Goal: Information Seeking & Learning: Learn about a topic

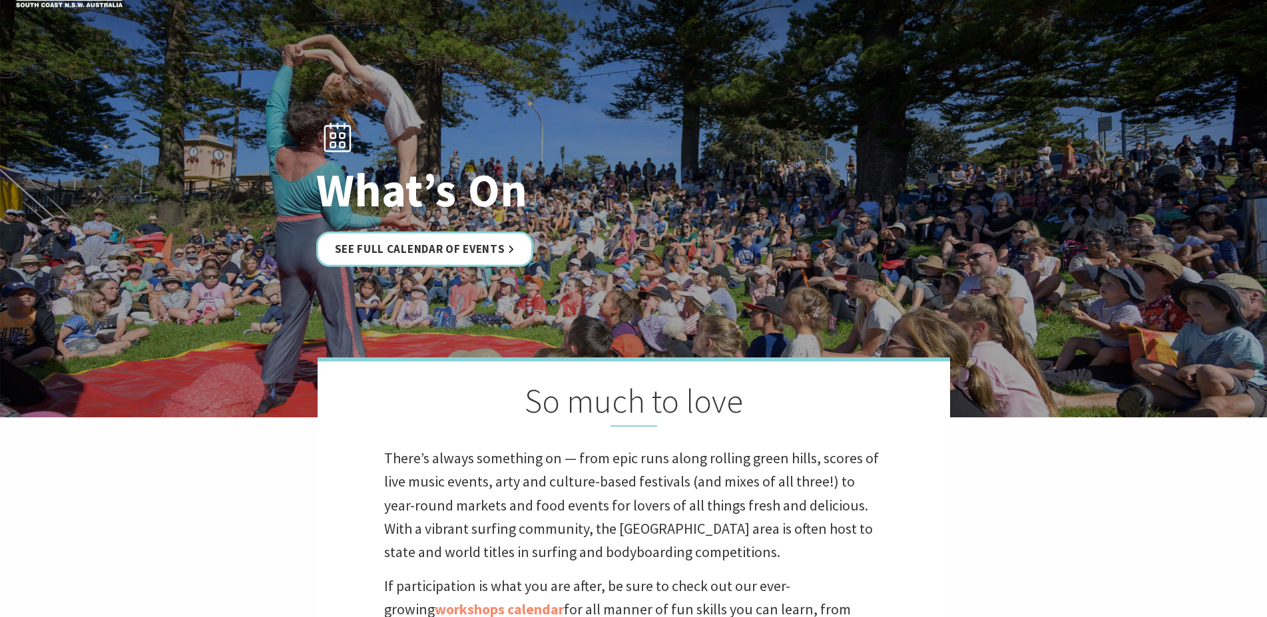
scroll to position [43, 0]
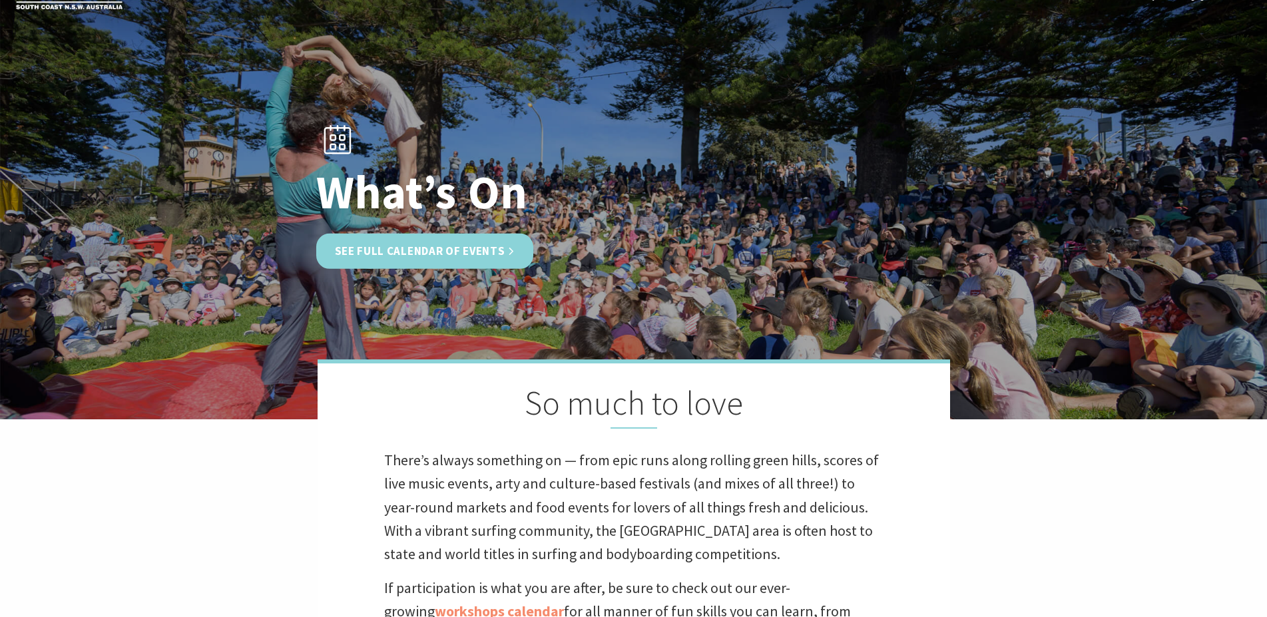
click at [416, 247] on link "See Full Calendar of Events" at bounding box center [425, 251] width 218 height 35
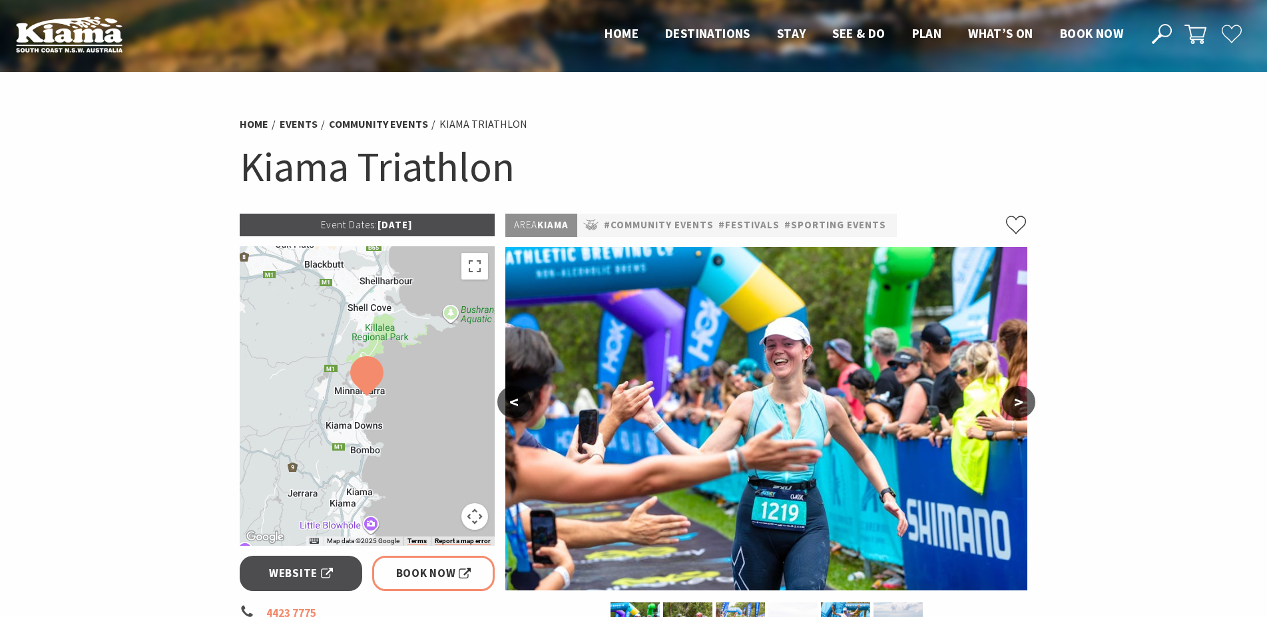
scroll to position [189, 0]
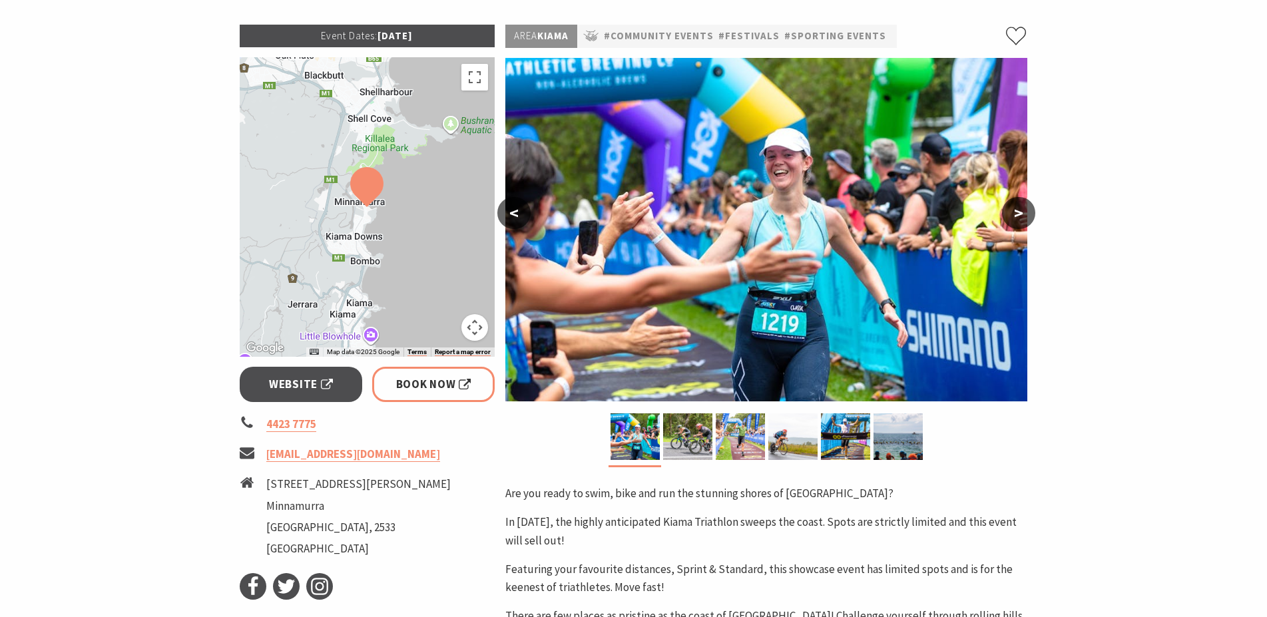
click at [1010, 218] on button ">" at bounding box center [1018, 213] width 33 height 32
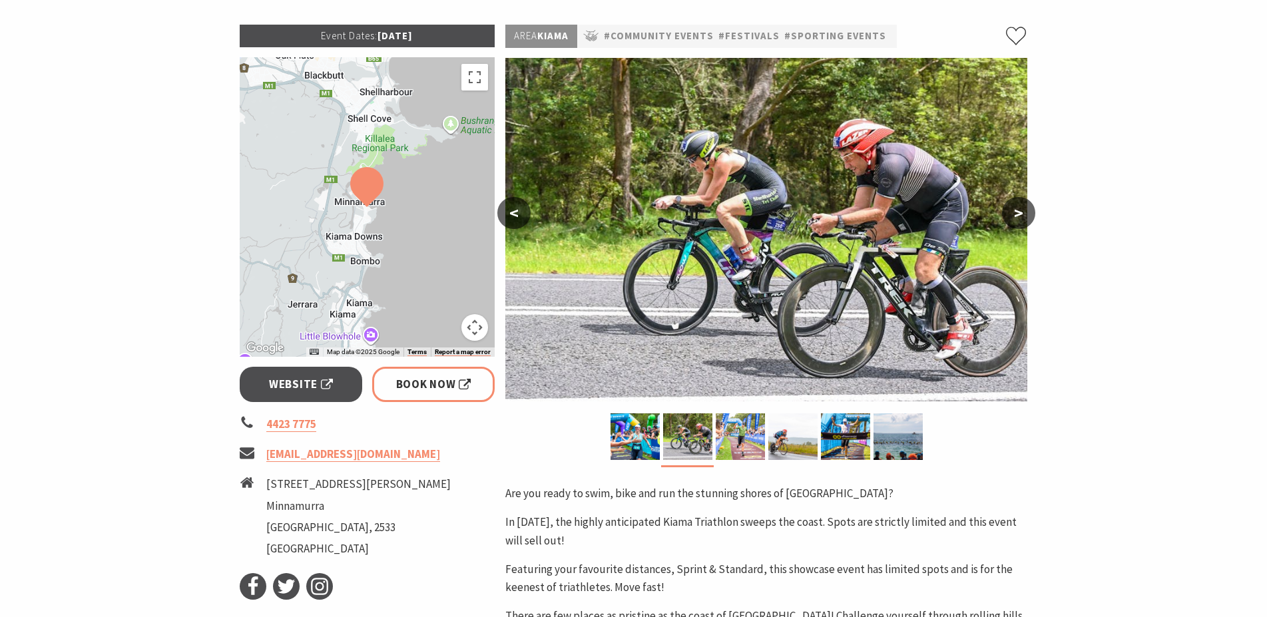
click at [1010, 218] on button ">" at bounding box center [1018, 213] width 33 height 32
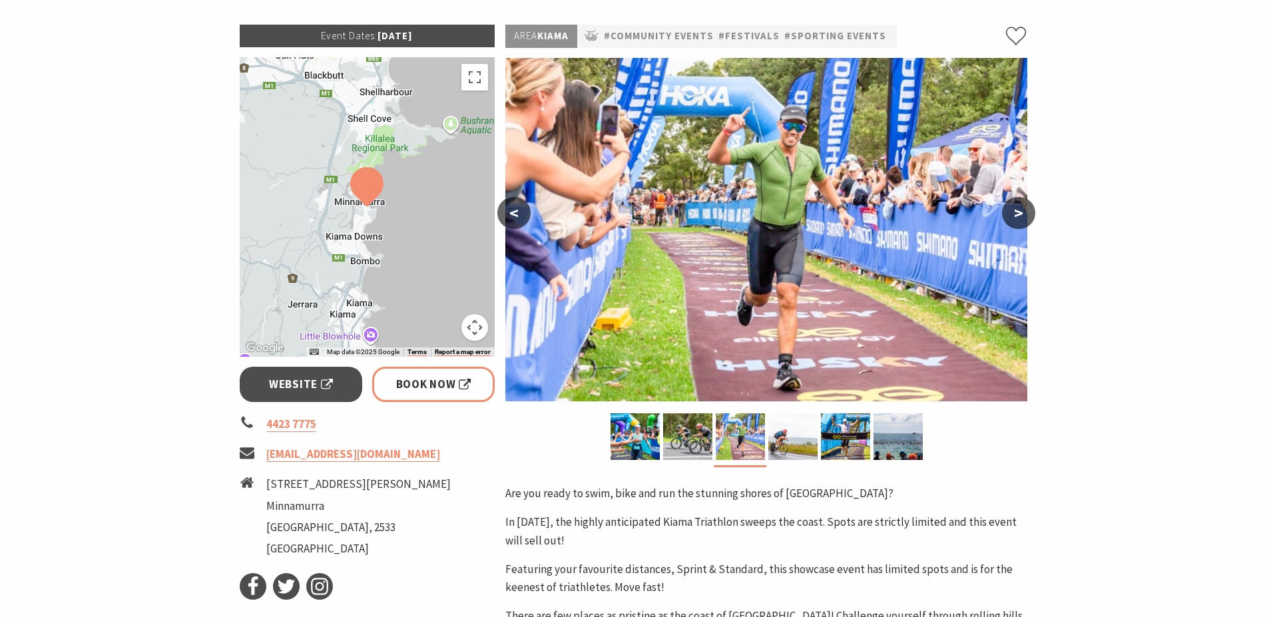
click at [1010, 218] on button ">" at bounding box center [1018, 213] width 33 height 32
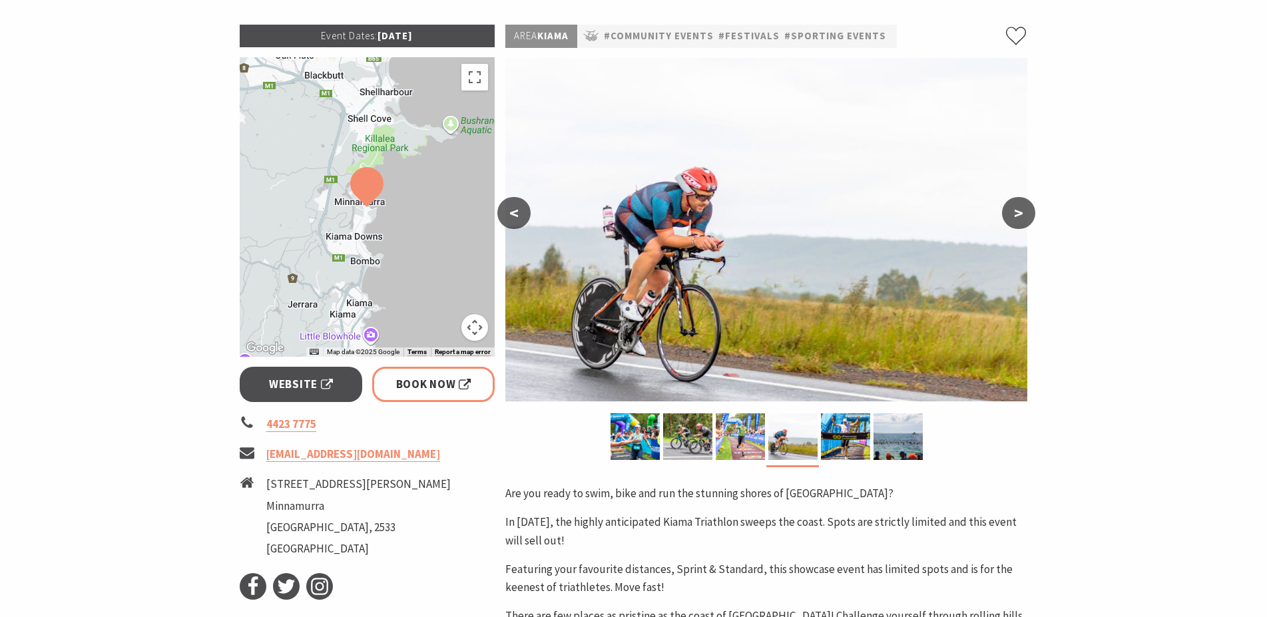
click at [1010, 218] on button ">" at bounding box center [1018, 213] width 33 height 32
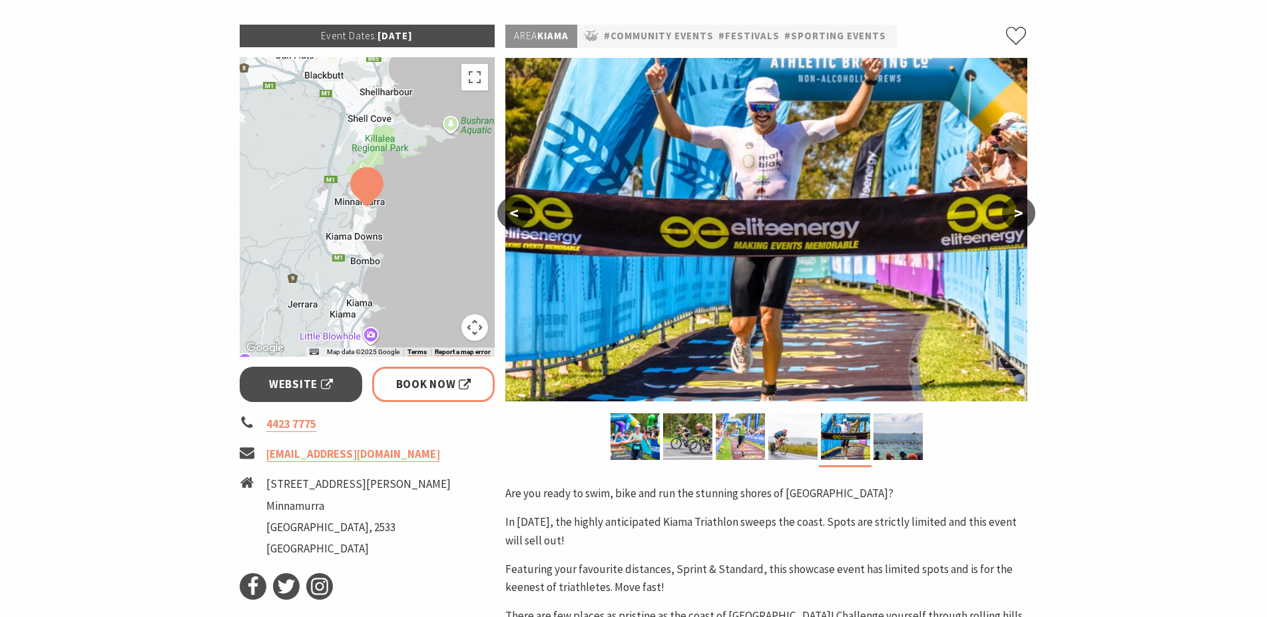
click at [1010, 218] on button ">" at bounding box center [1018, 213] width 33 height 32
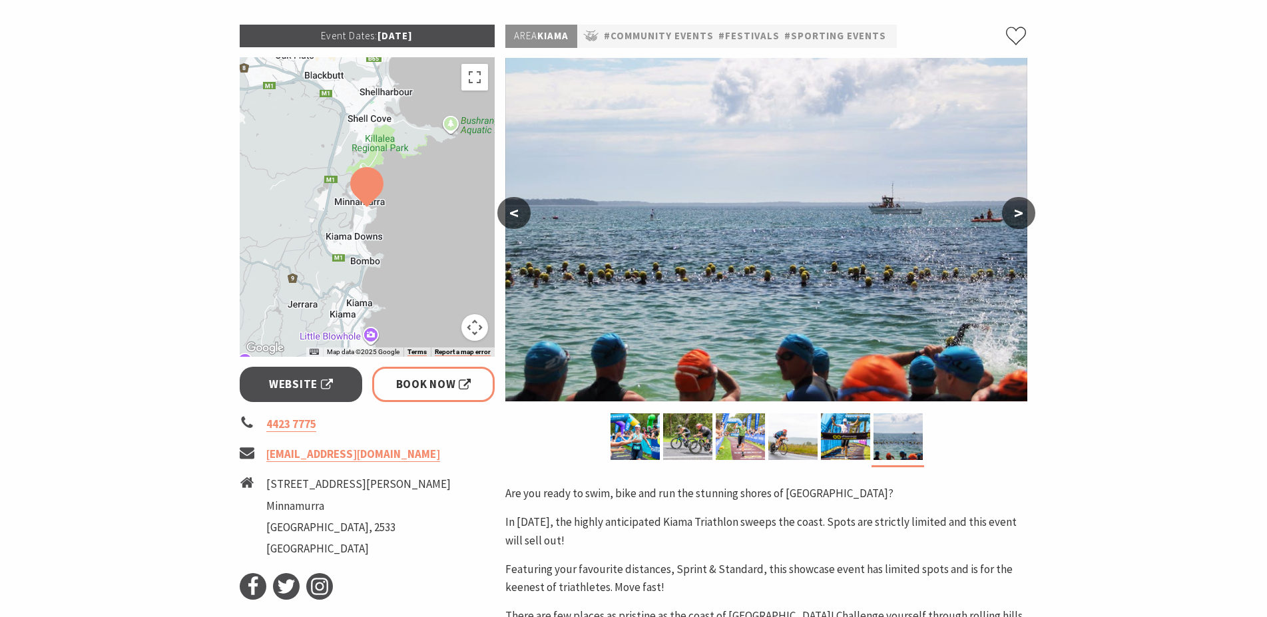
click at [1010, 218] on button ">" at bounding box center [1018, 213] width 33 height 32
click at [1020, 218] on button ">" at bounding box center [1018, 213] width 33 height 32
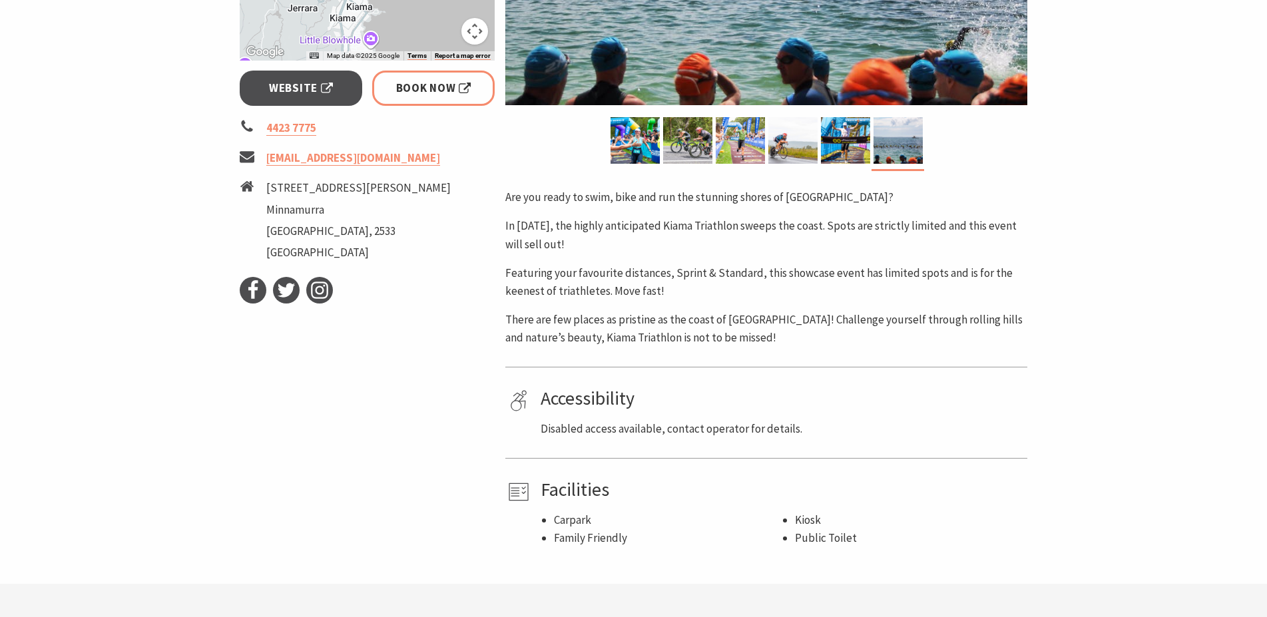
scroll to position [487, 0]
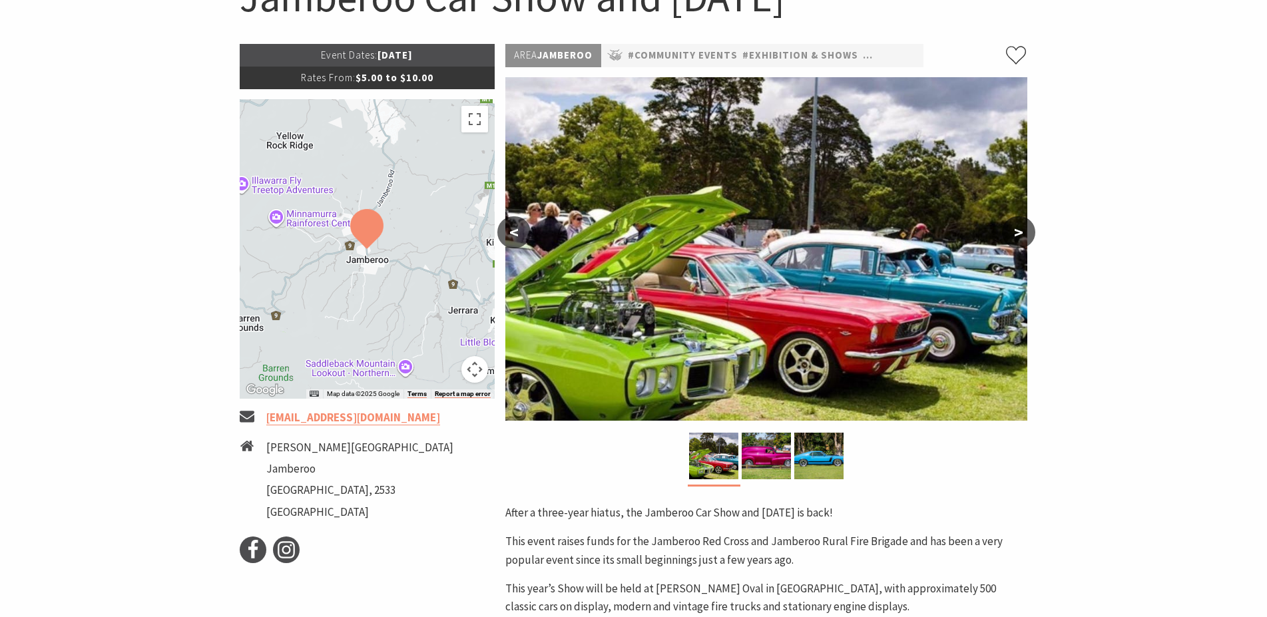
scroll to position [172, 0]
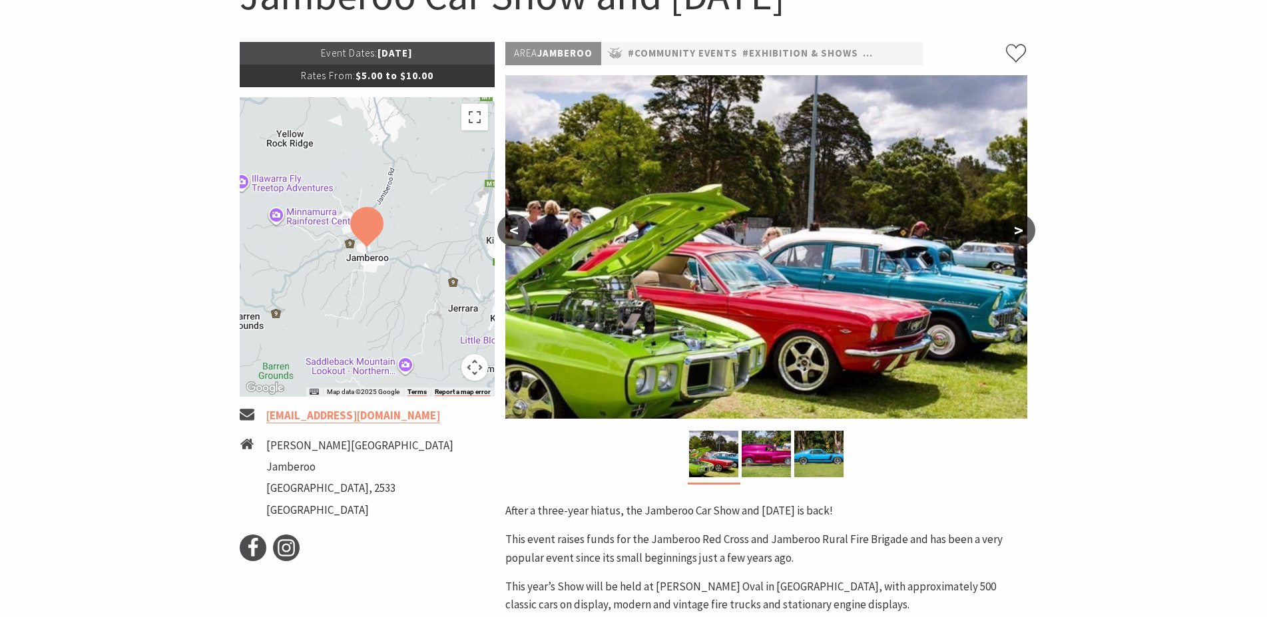
click at [1018, 228] on button ">" at bounding box center [1018, 230] width 33 height 32
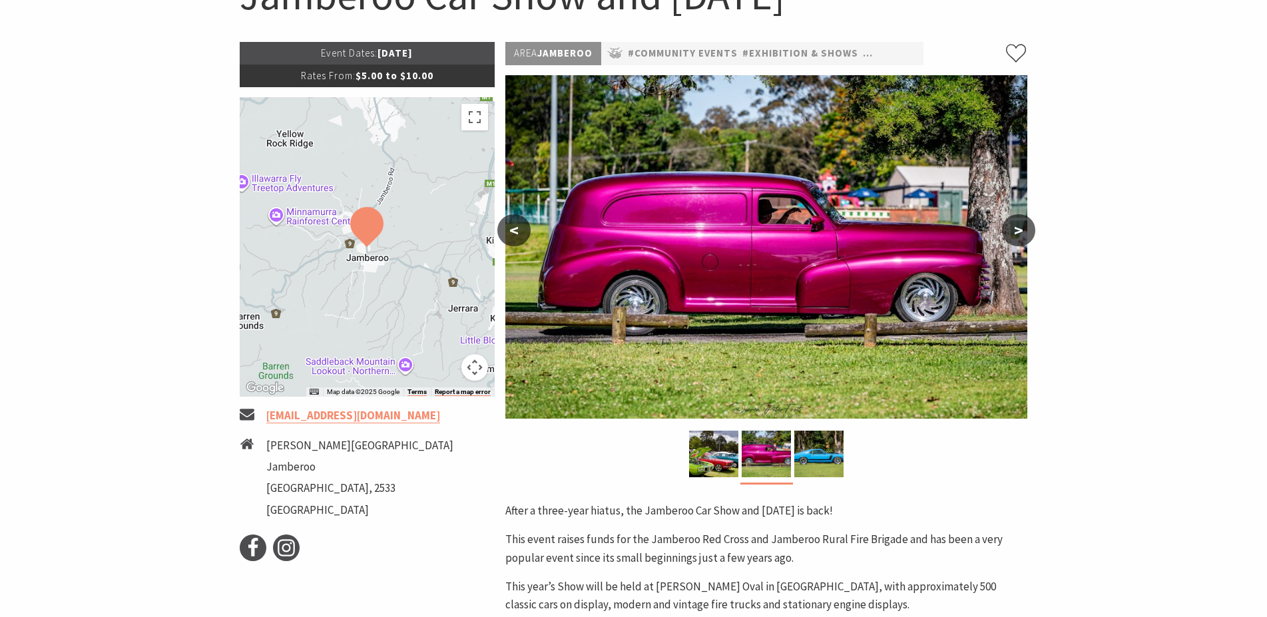
click at [1018, 228] on button ">" at bounding box center [1018, 230] width 33 height 32
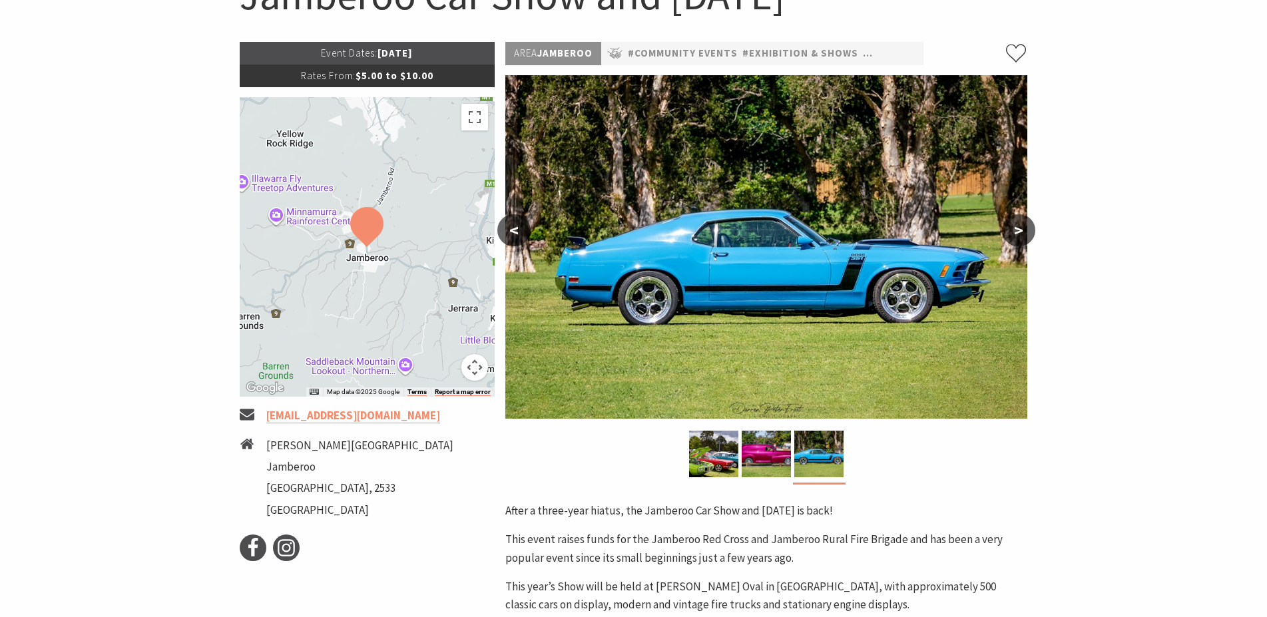
click at [521, 237] on button "<" at bounding box center [513, 230] width 33 height 32
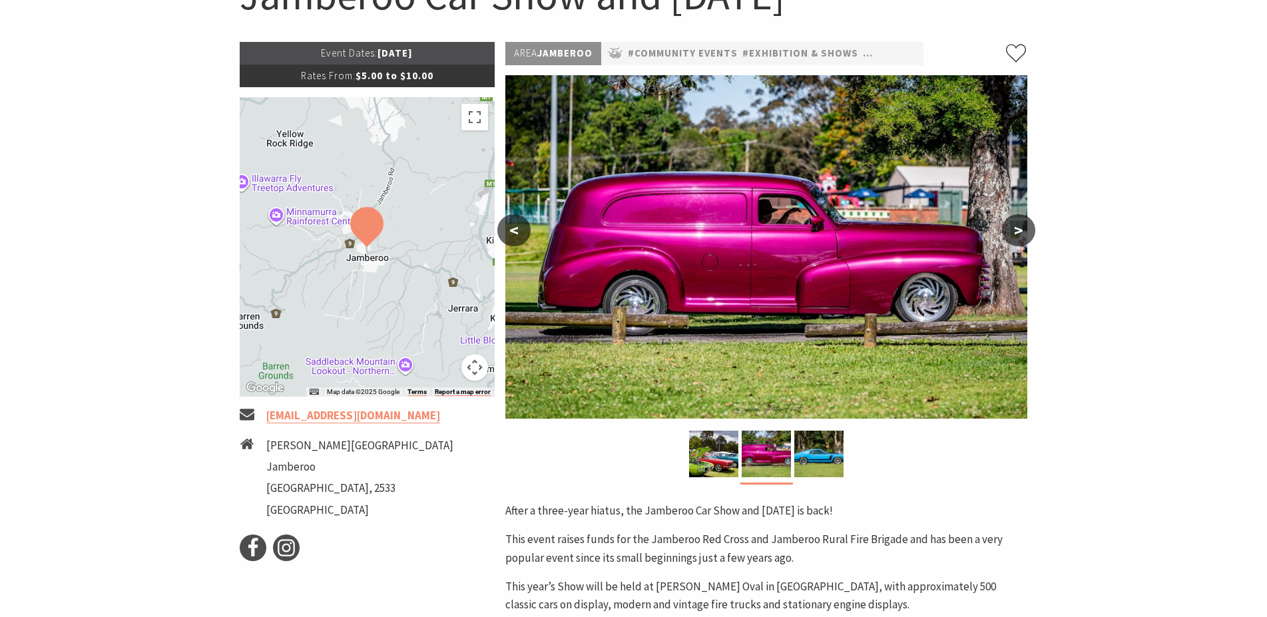
click at [521, 237] on button "<" at bounding box center [513, 230] width 33 height 32
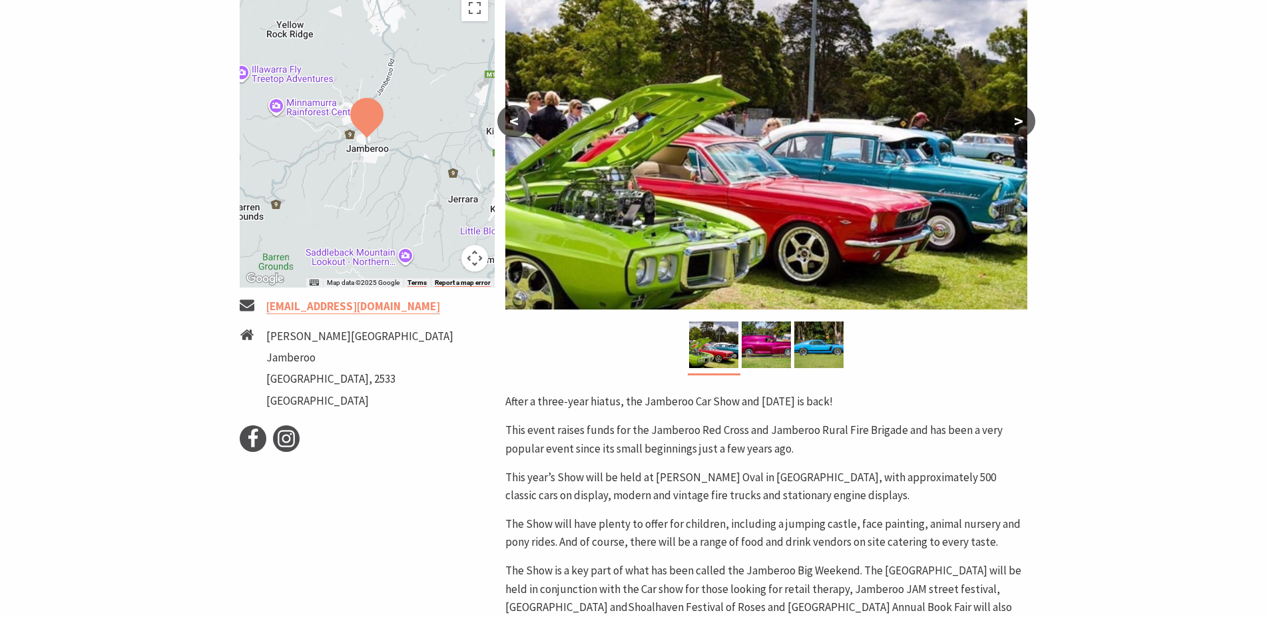
scroll to position [0, 0]
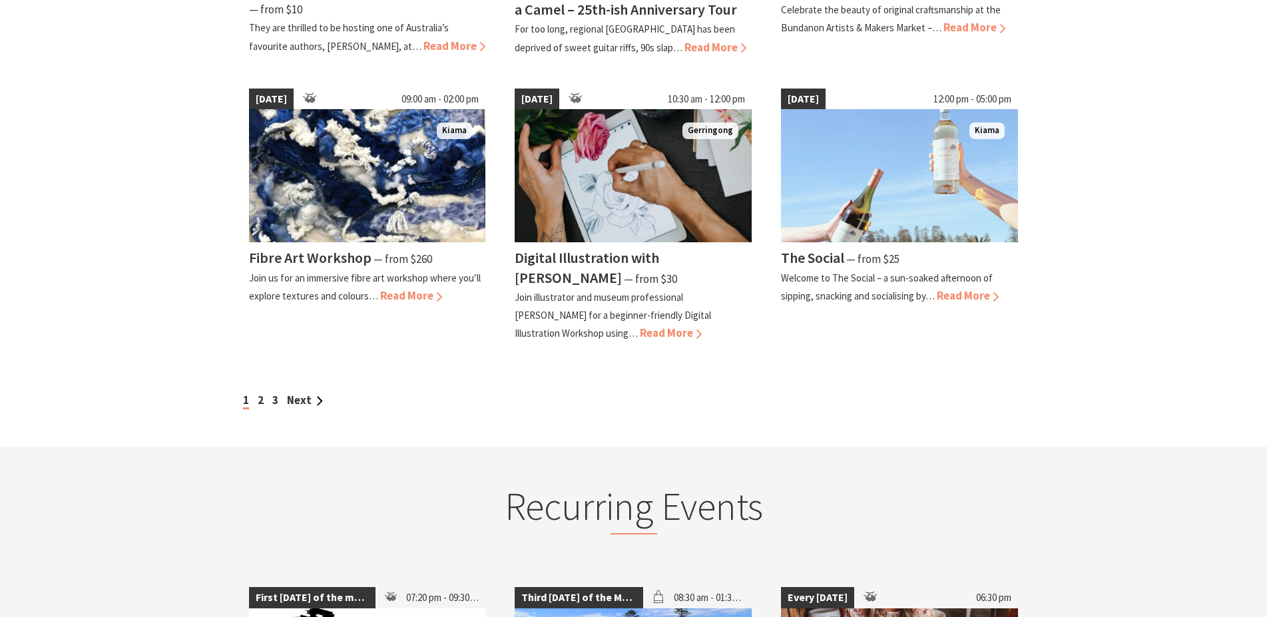
scroll to position [1416, 0]
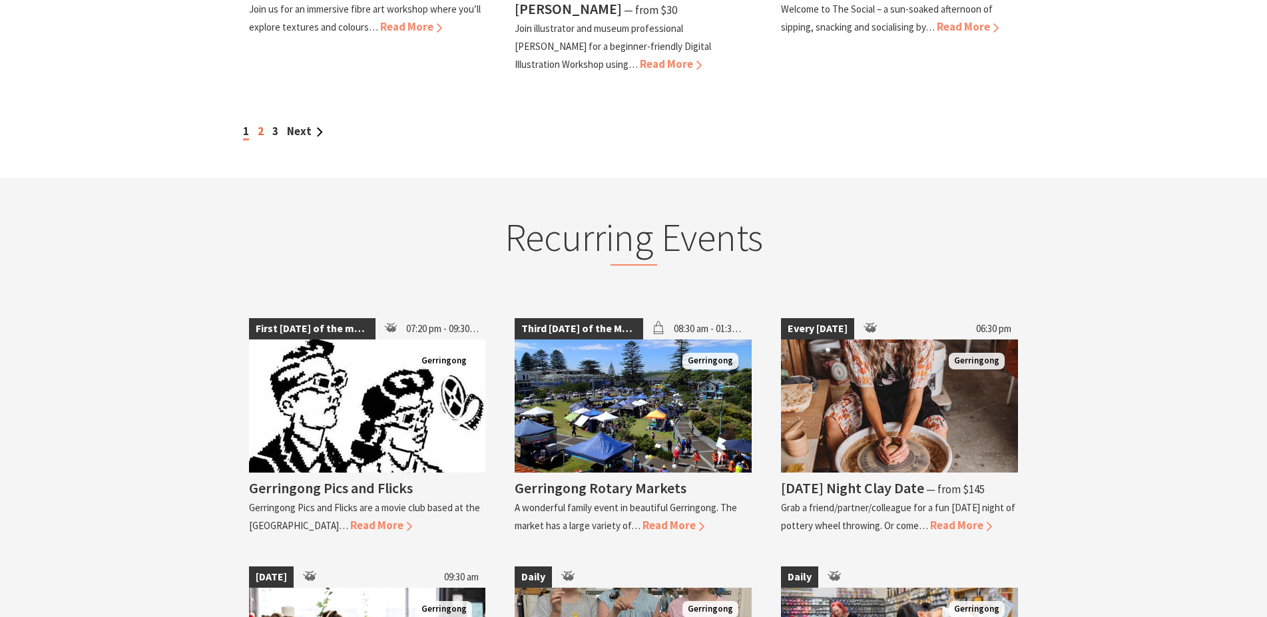
click at [263, 129] on link "2" at bounding box center [261, 131] width 6 height 15
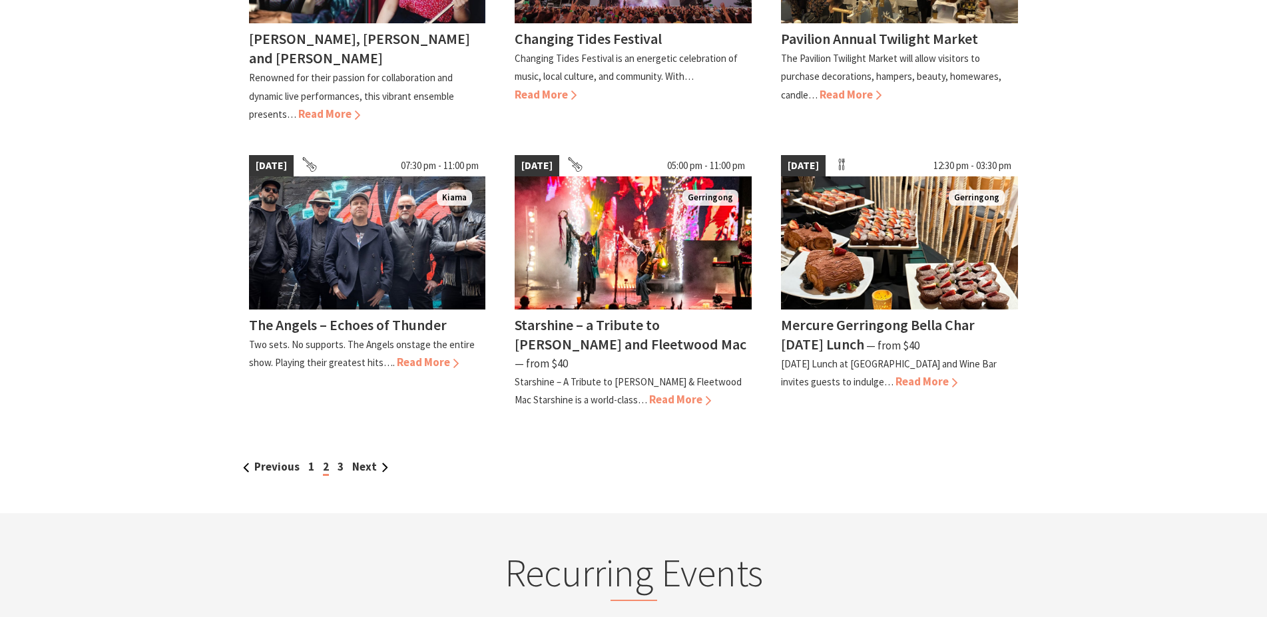
scroll to position [1099, 0]
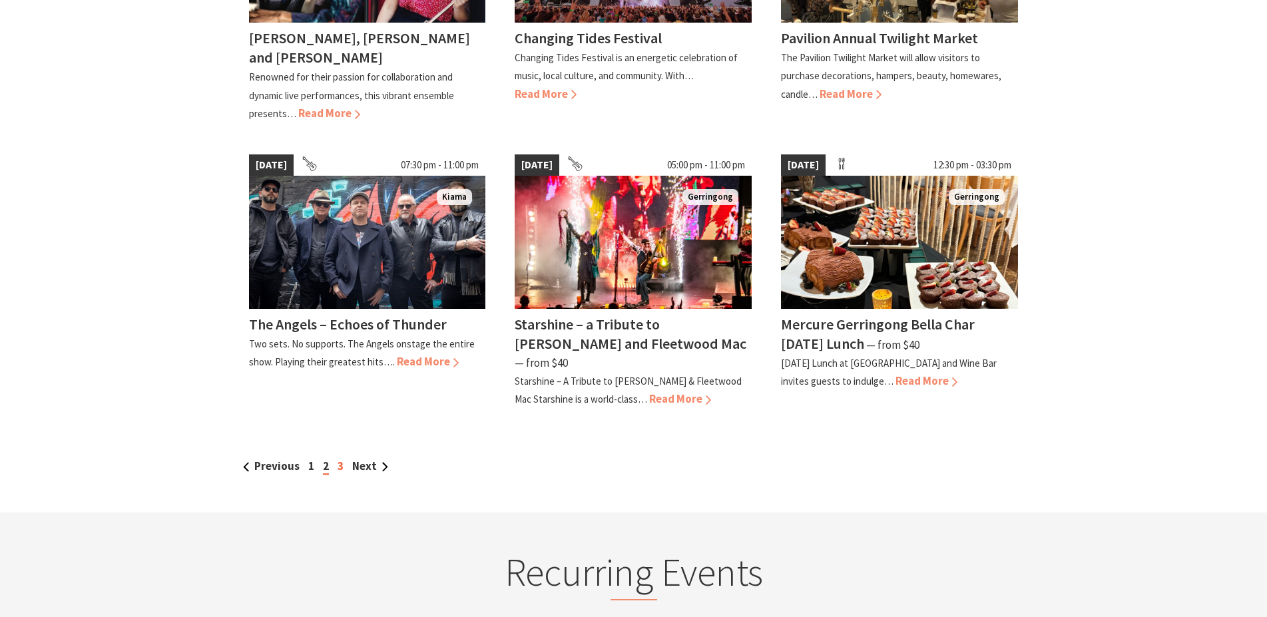
click at [341, 459] on link "3" at bounding box center [341, 466] width 6 height 15
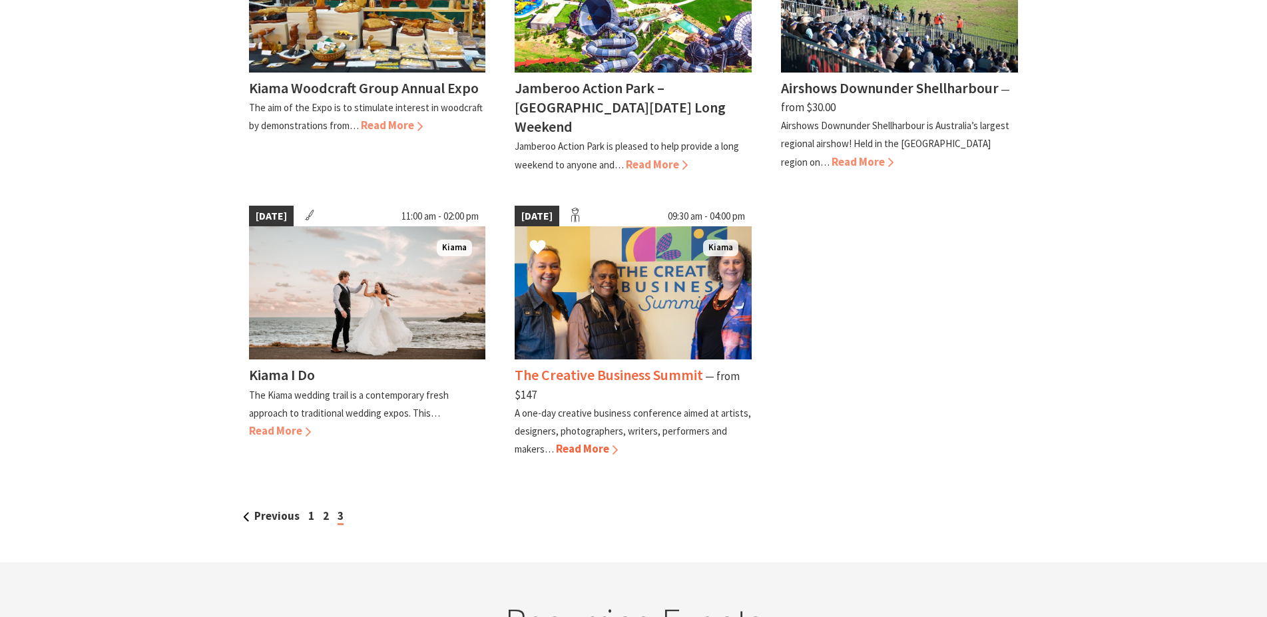
scroll to position [806, 0]
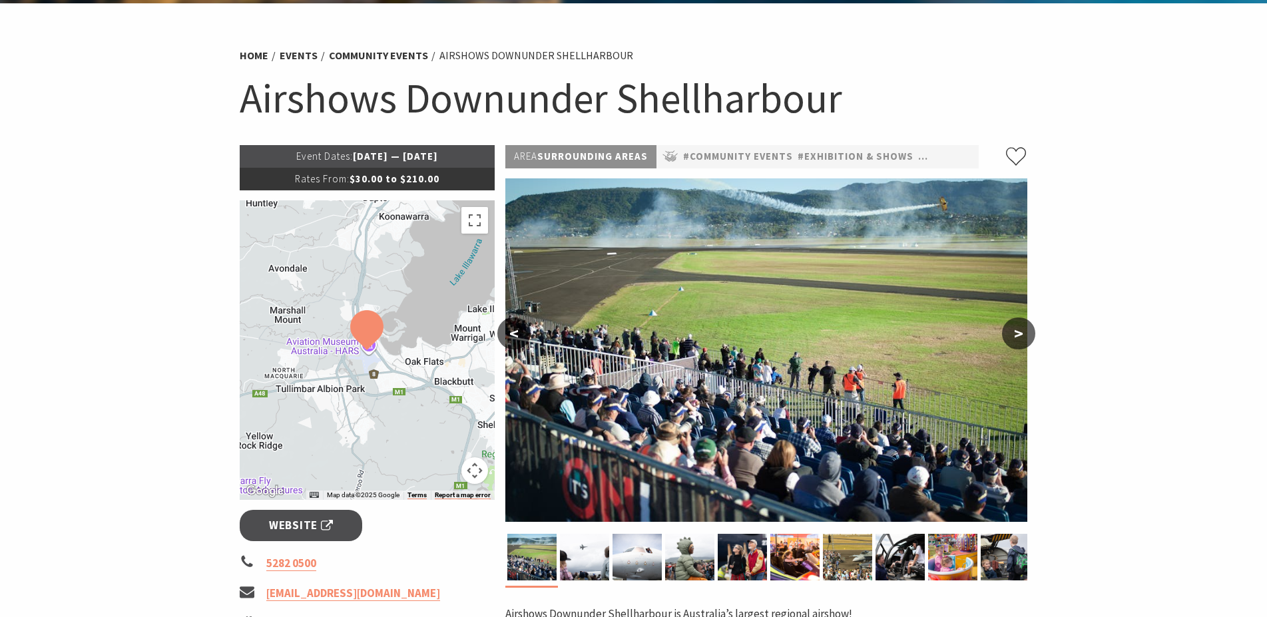
scroll to position [69, 0]
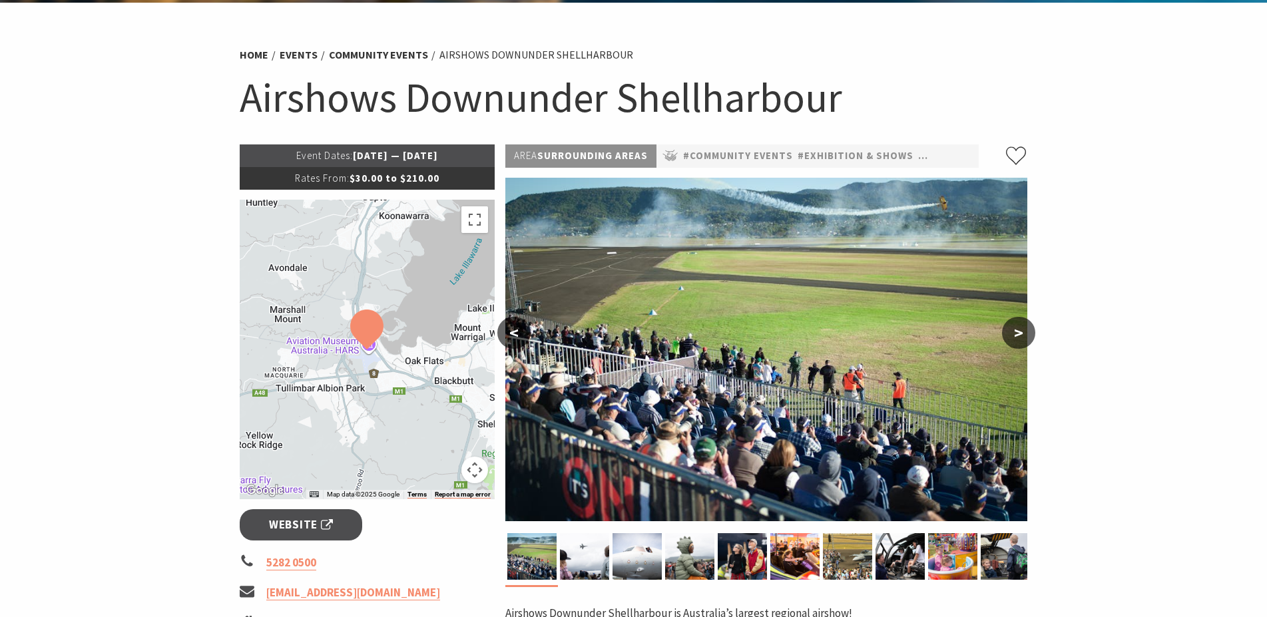
click at [1018, 329] on button ">" at bounding box center [1018, 333] width 33 height 32
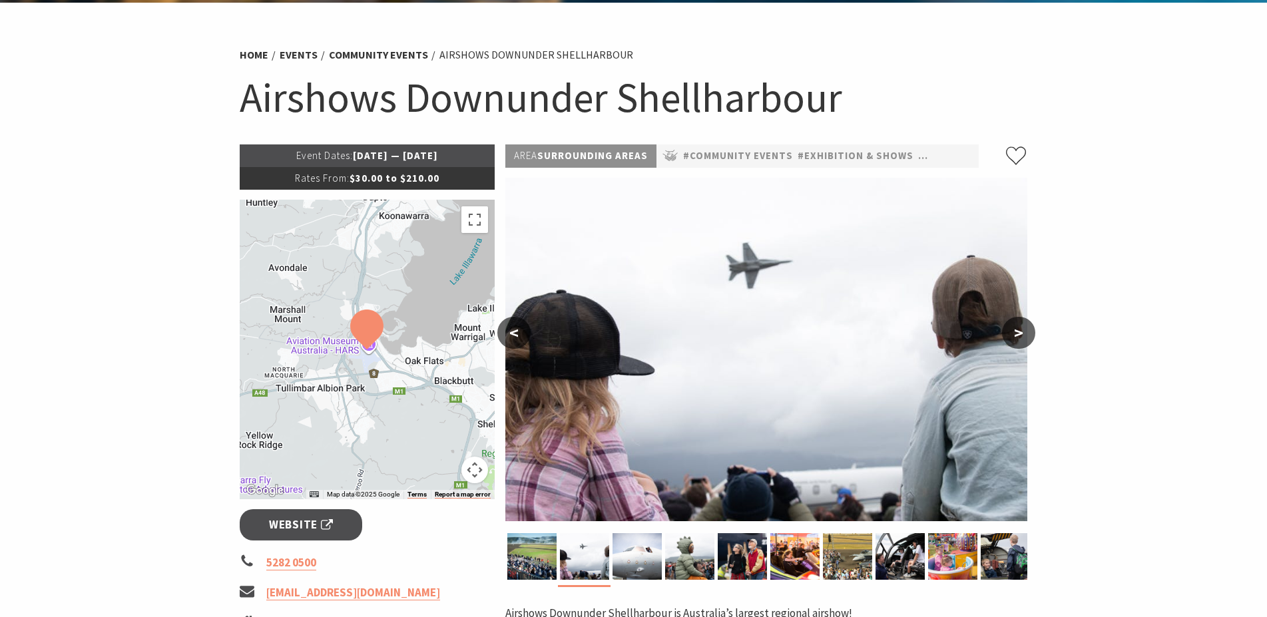
click at [1018, 329] on button ">" at bounding box center [1018, 333] width 33 height 32
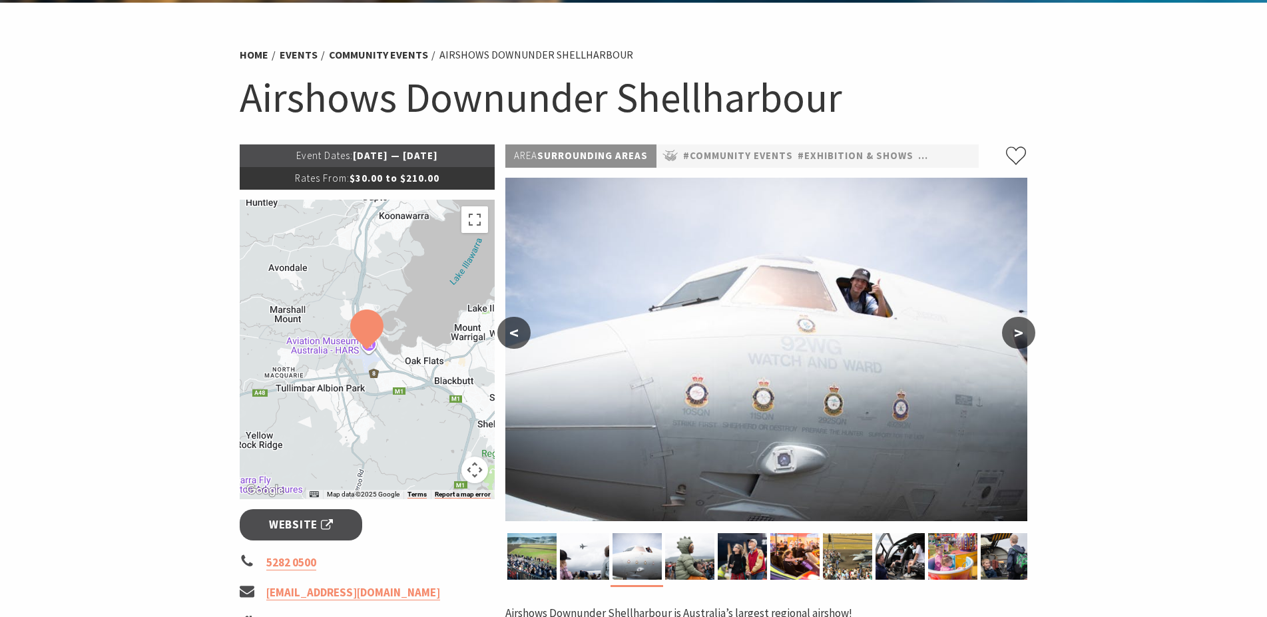
click at [1018, 329] on button ">" at bounding box center [1018, 333] width 33 height 32
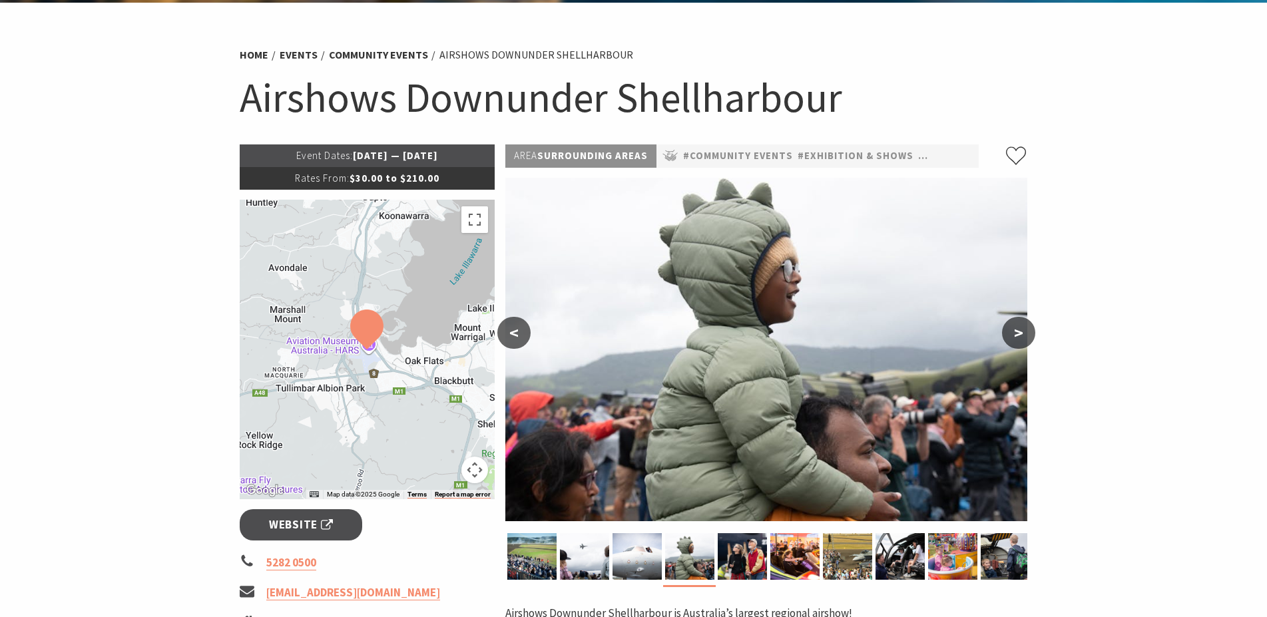
click at [1018, 329] on button ">" at bounding box center [1018, 333] width 33 height 32
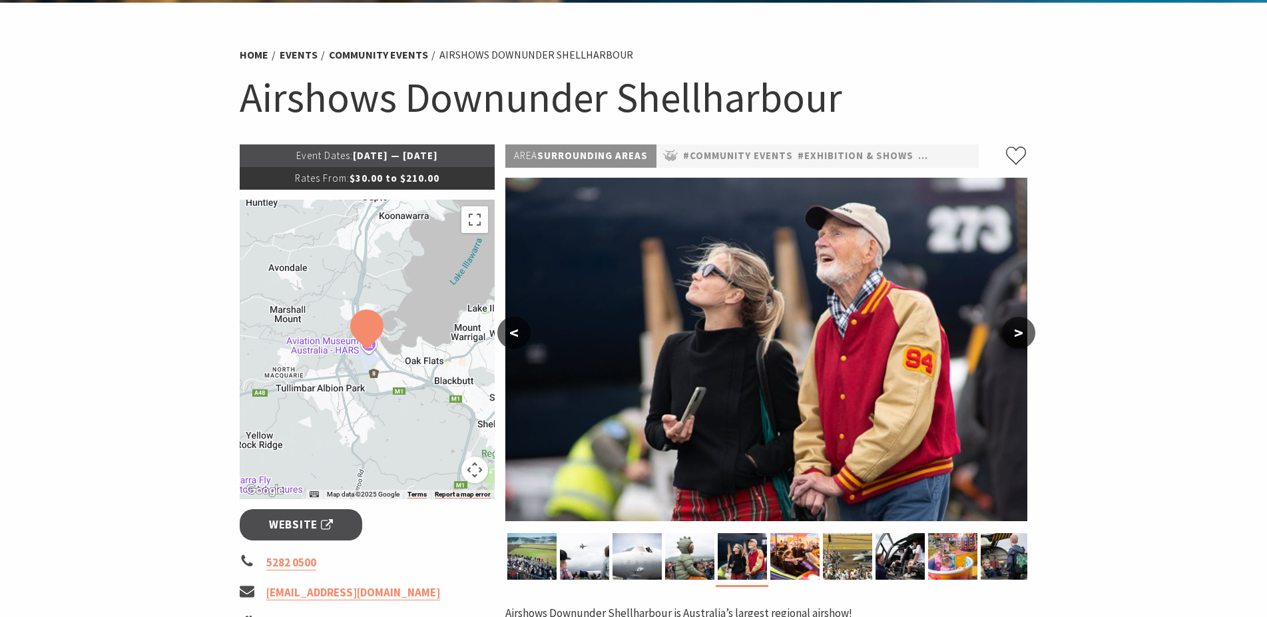
click at [1018, 329] on button ">" at bounding box center [1018, 333] width 33 height 32
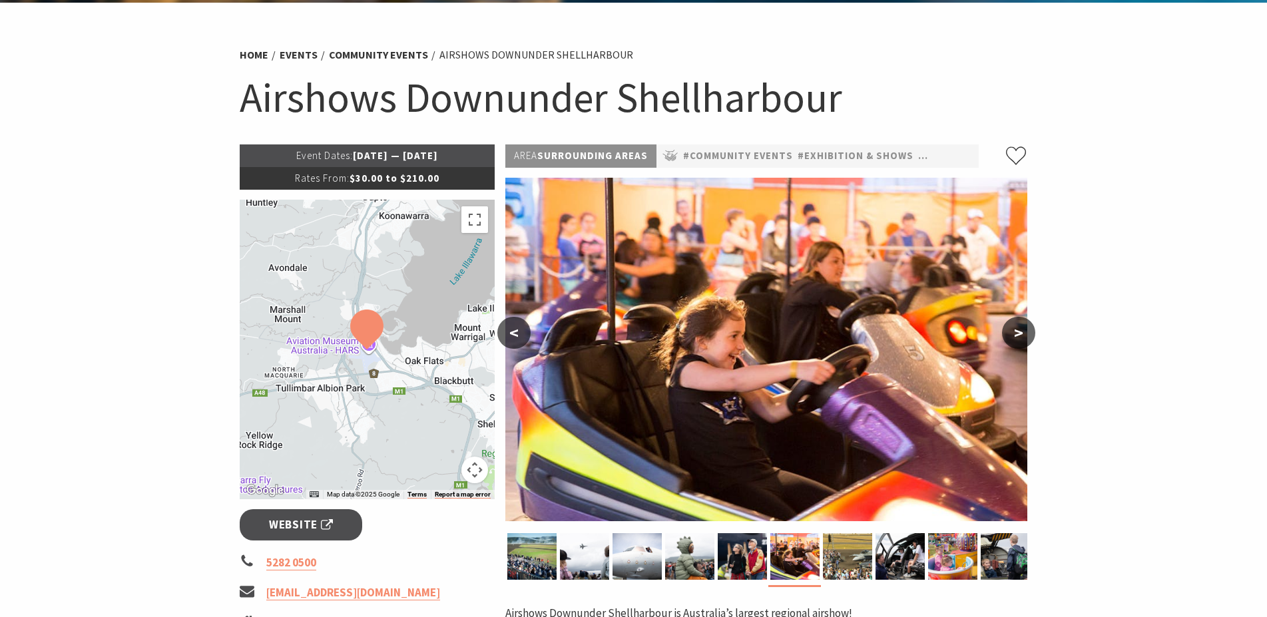
click at [1018, 329] on button ">" at bounding box center [1018, 333] width 33 height 32
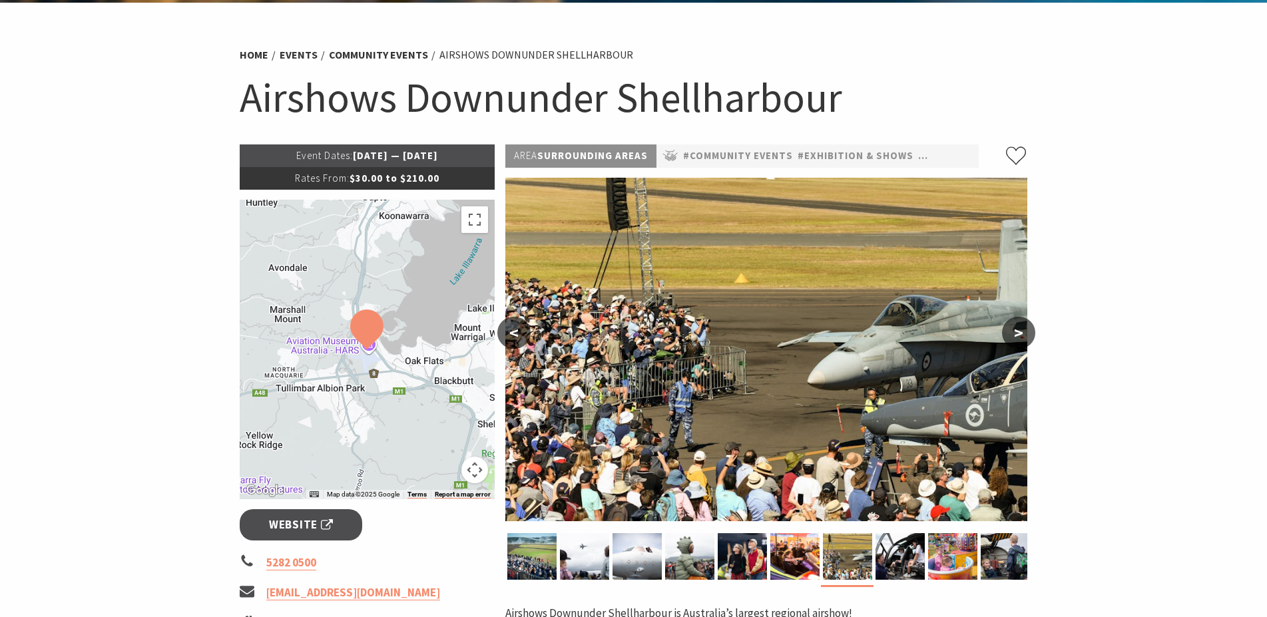
click at [1018, 329] on button ">" at bounding box center [1018, 333] width 33 height 32
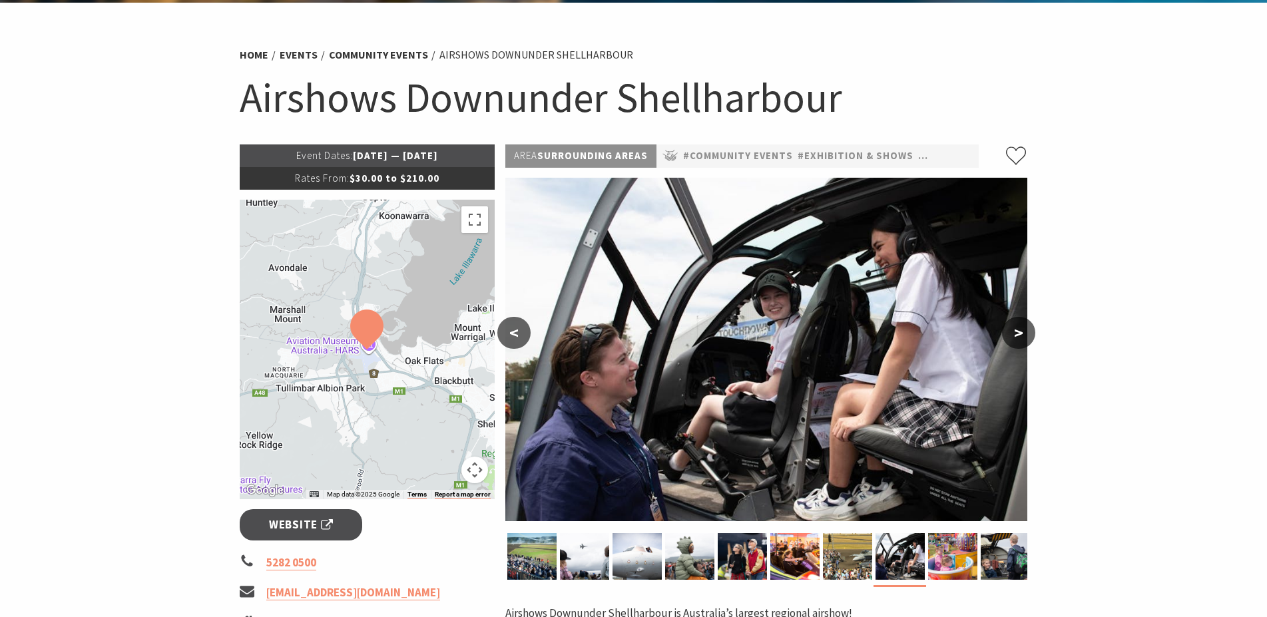
click at [1018, 329] on button ">" at bounding box center [1018, 333] width 33 height 32
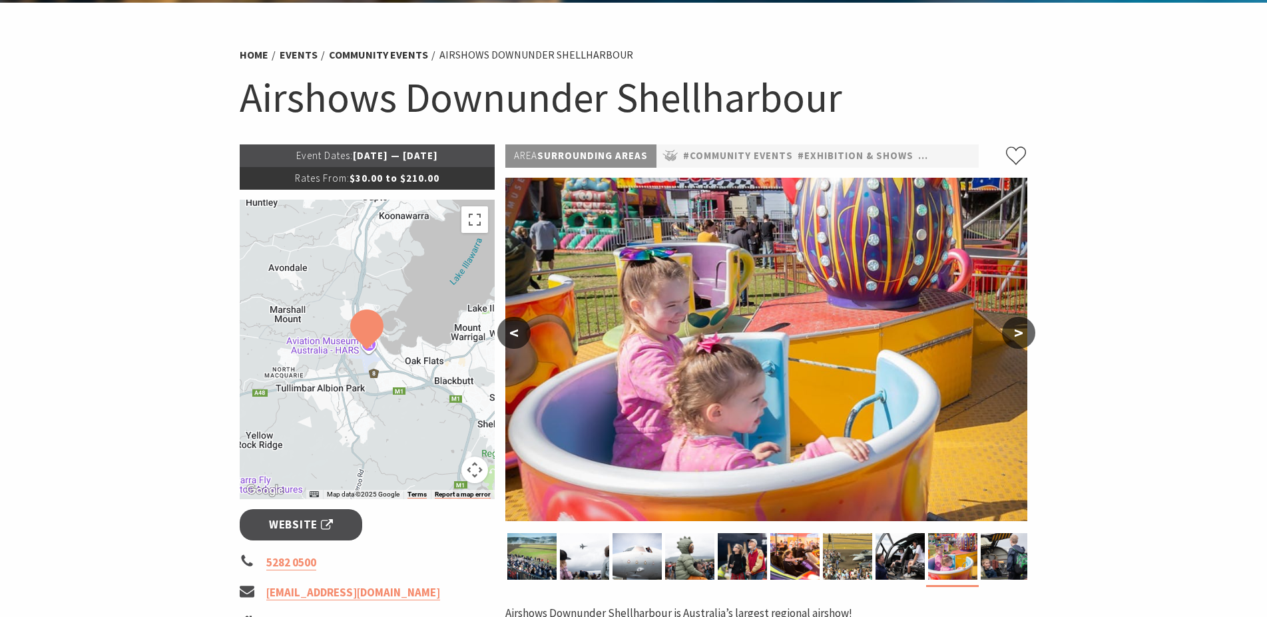
click at [1018, 329] on button ">" at bounding box center [1018, 333] width 33 height 32
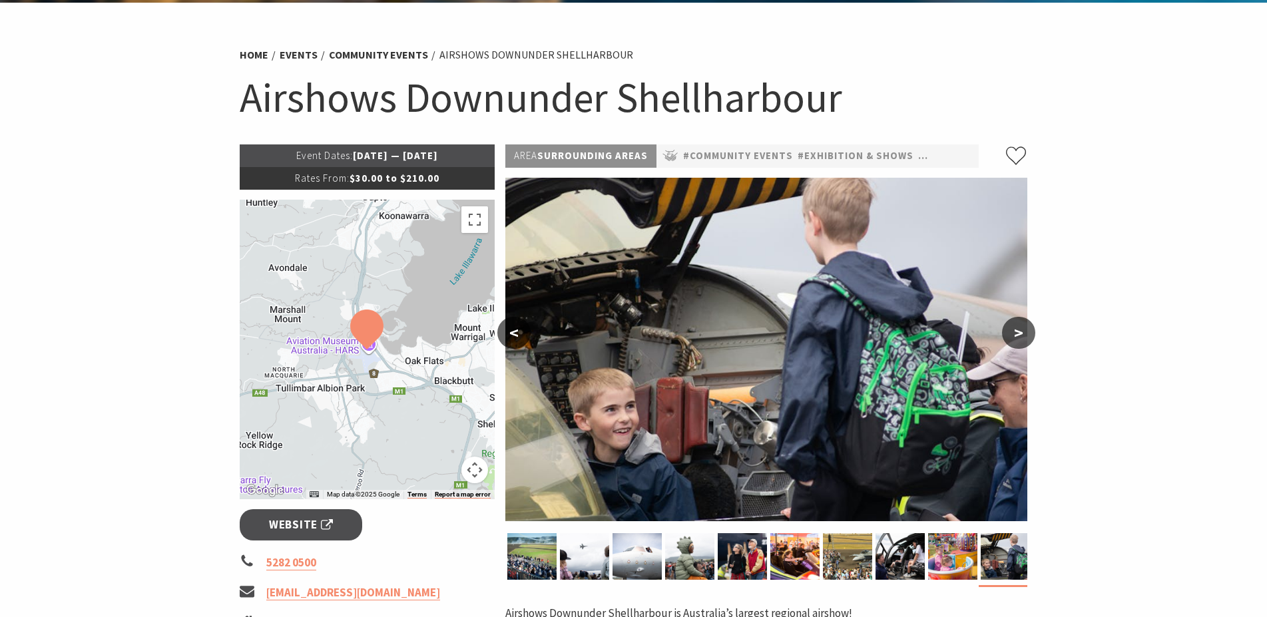
click at [1018, 329] on button ">" at bounding box center [1018, 333] width 33 height 32
click at [886, 555] on img at bounding box center [900, 556] width 49 height 47
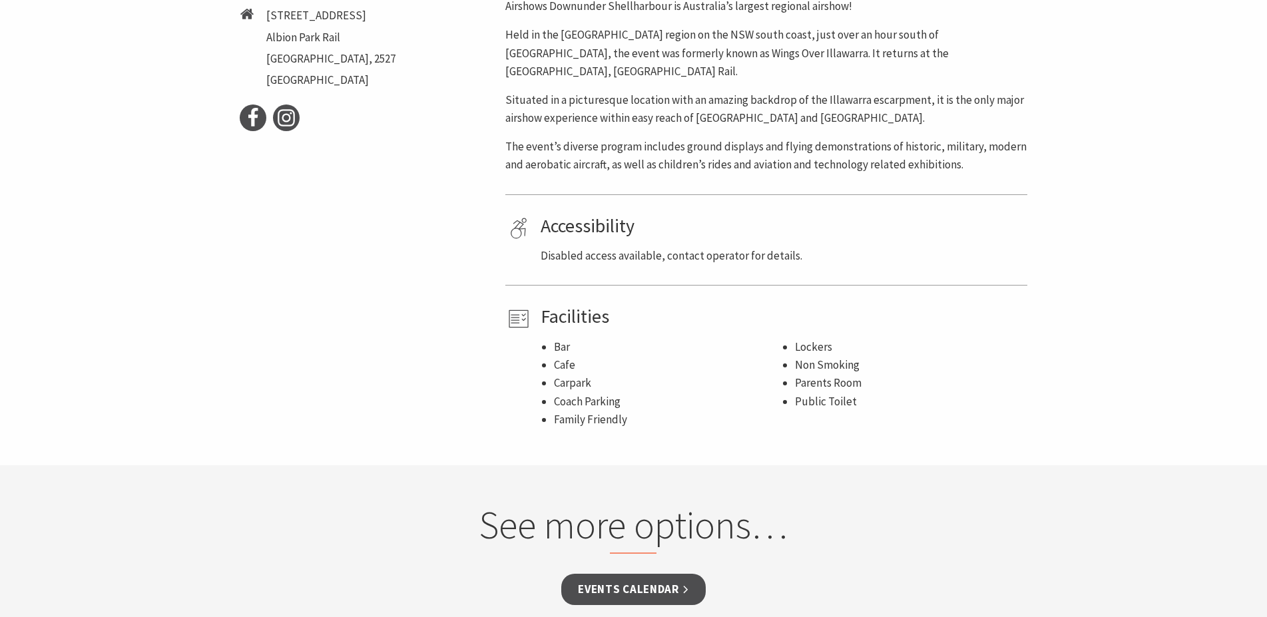
scroll to position [677, 0]
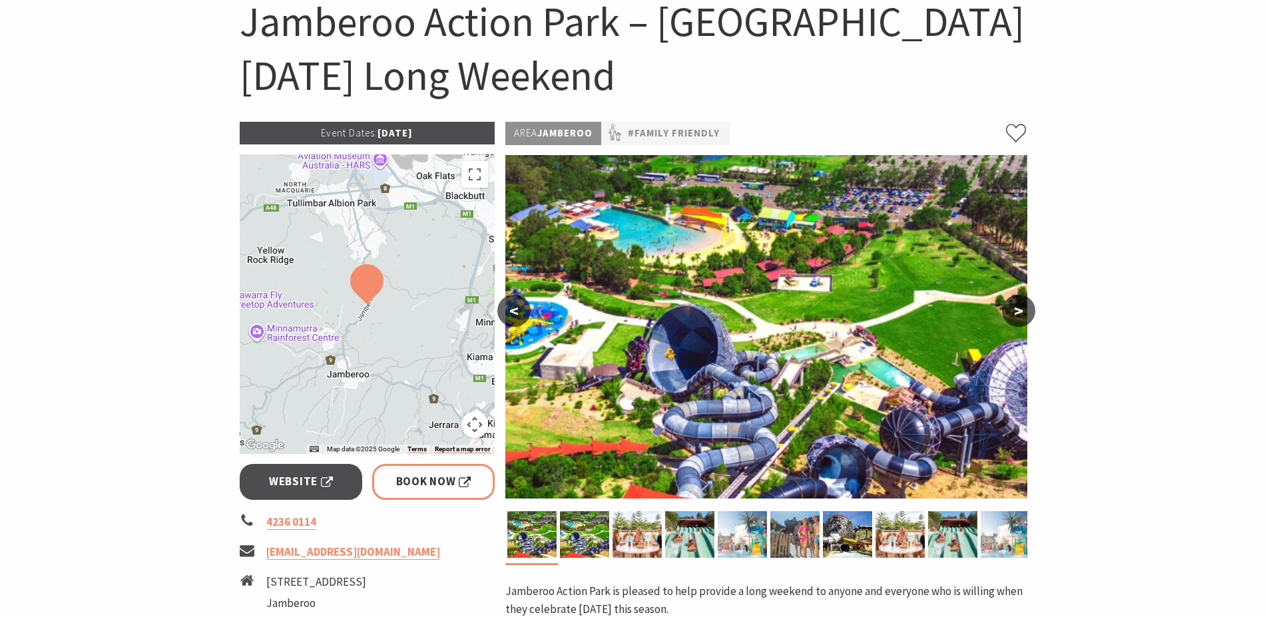
scroll to position [148, 0]
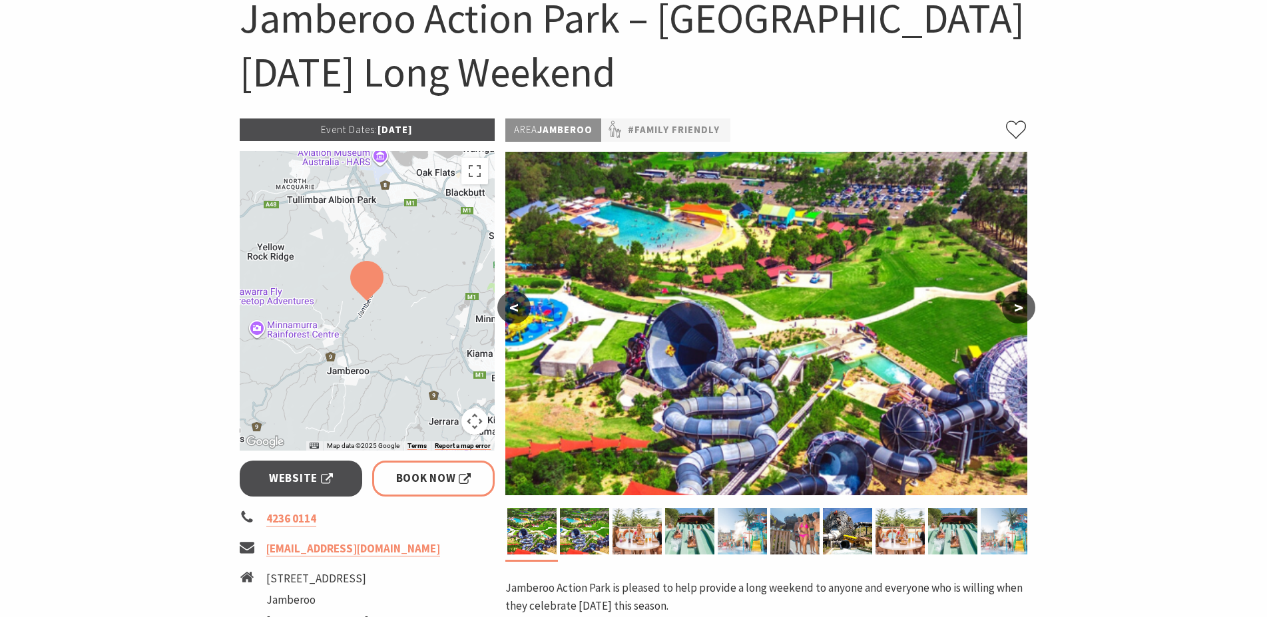
click at [1017, 312] on button ">" at bounding box center [1018, 308] width 33 height 32
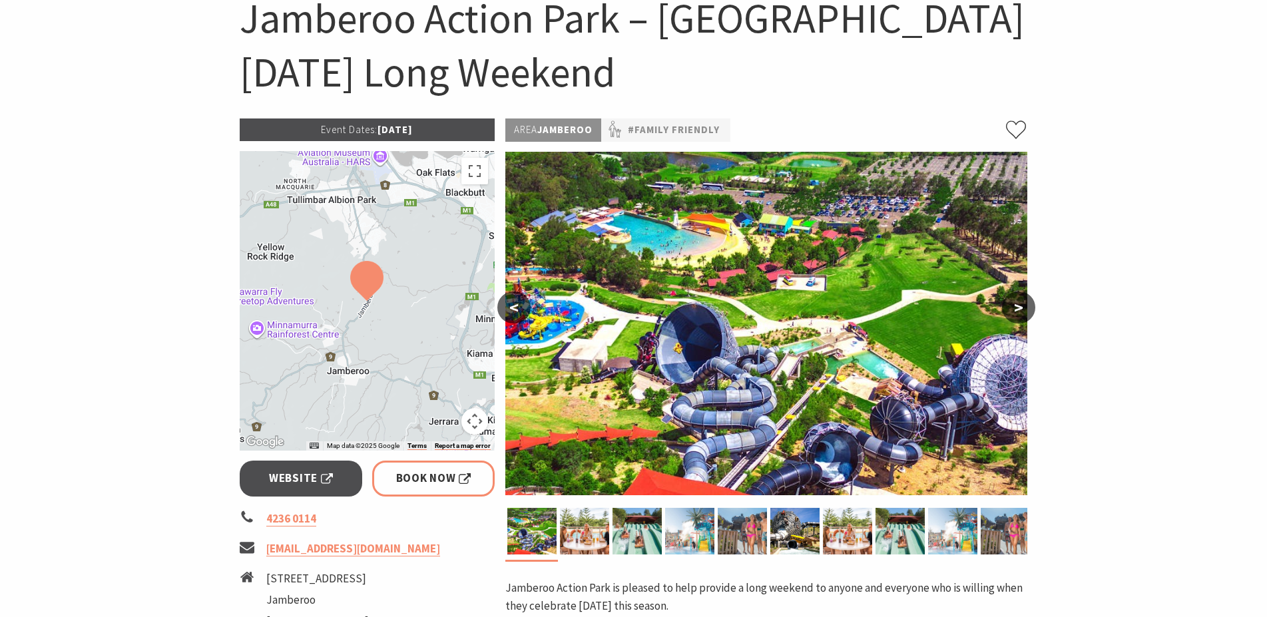
click at [1017, 312] on button ">" at bounding box center [1018, 308] width 33 height 32
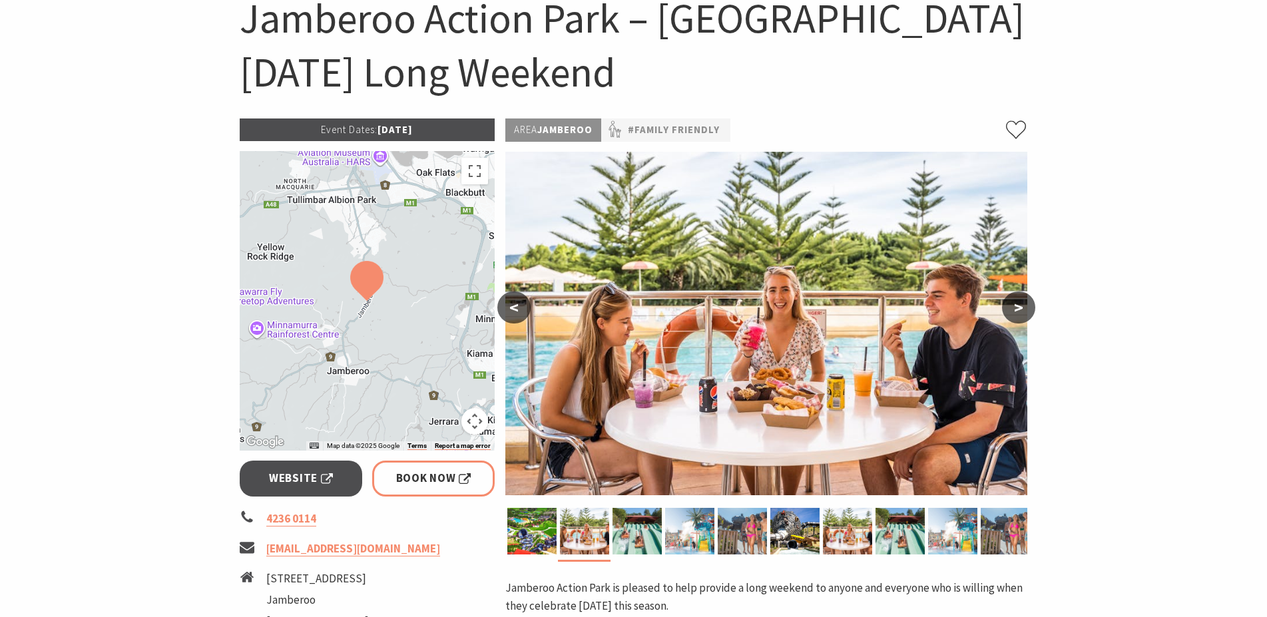
click at [1017, 312] on button ">" at bounding box center [1018, 308] width 33 height 32
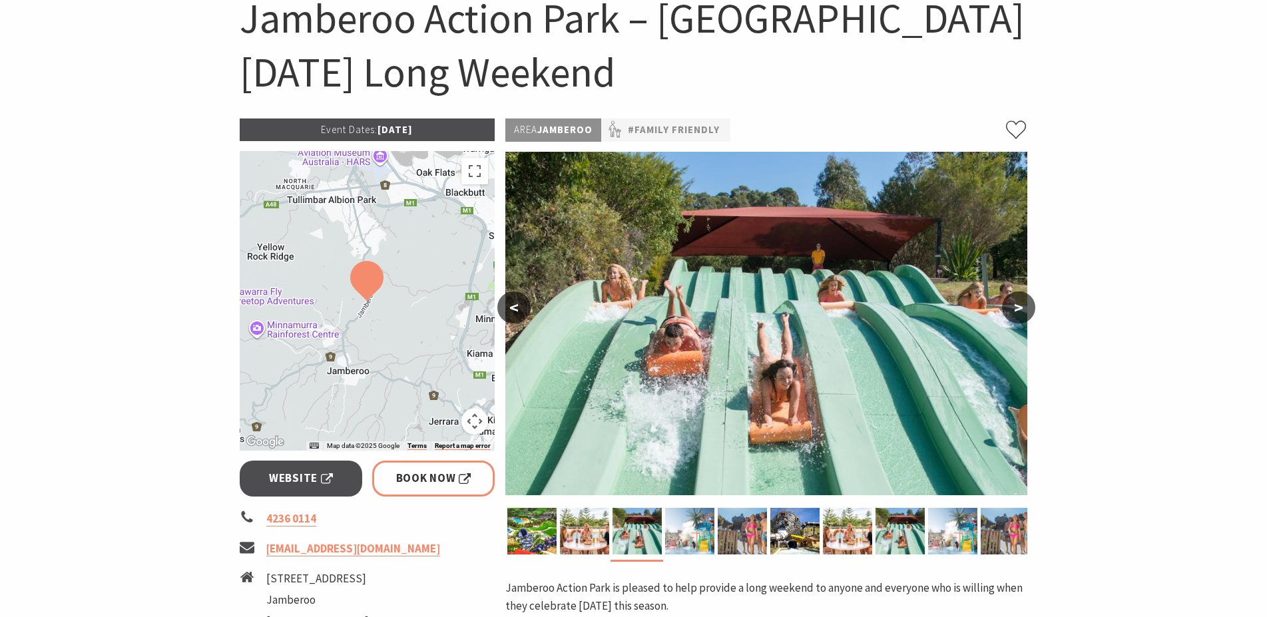
click at [1017, 312] on button ">" at bounding box center [1018, 308] width 33 height 32
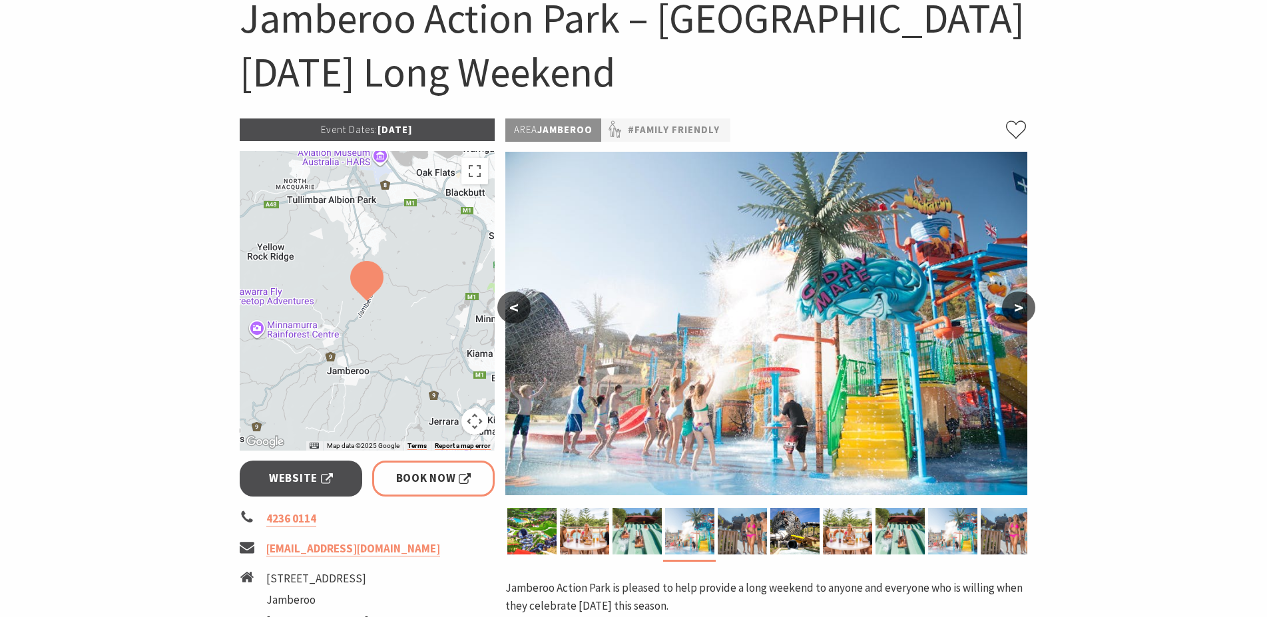
click at [1017, 312] on button ">" at bounding box center [1018, 308] width 33 height 32
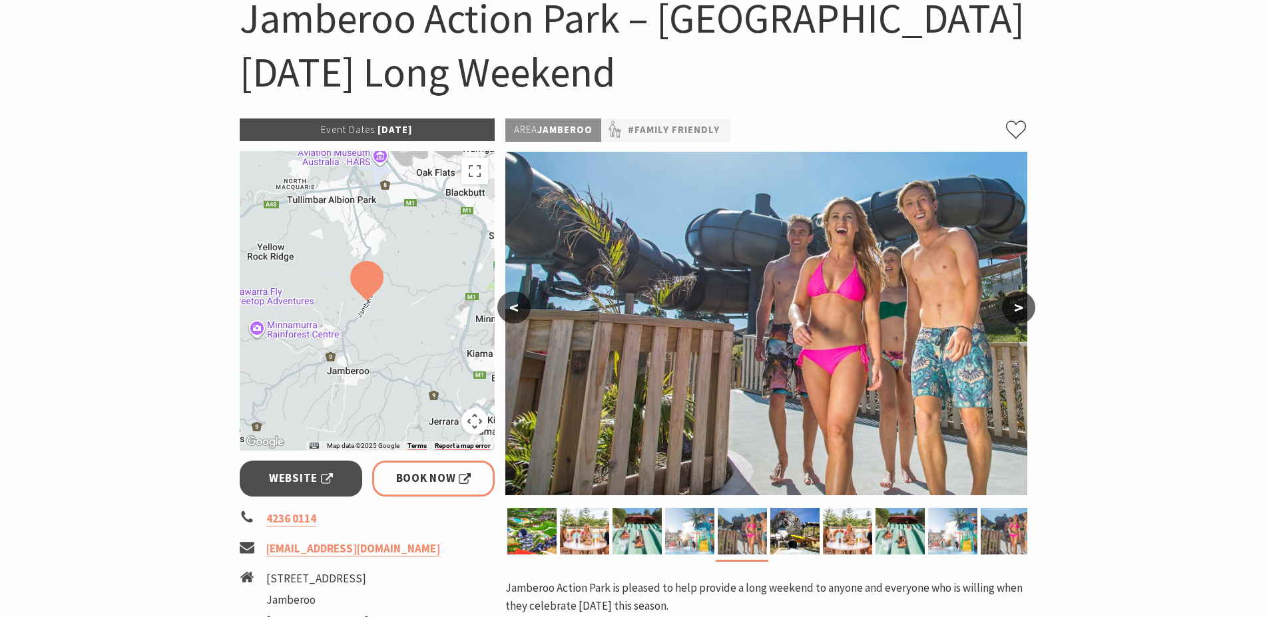
click at [1017, 312] on button ">" at bounding box center [1018, 308] width 33 height 32
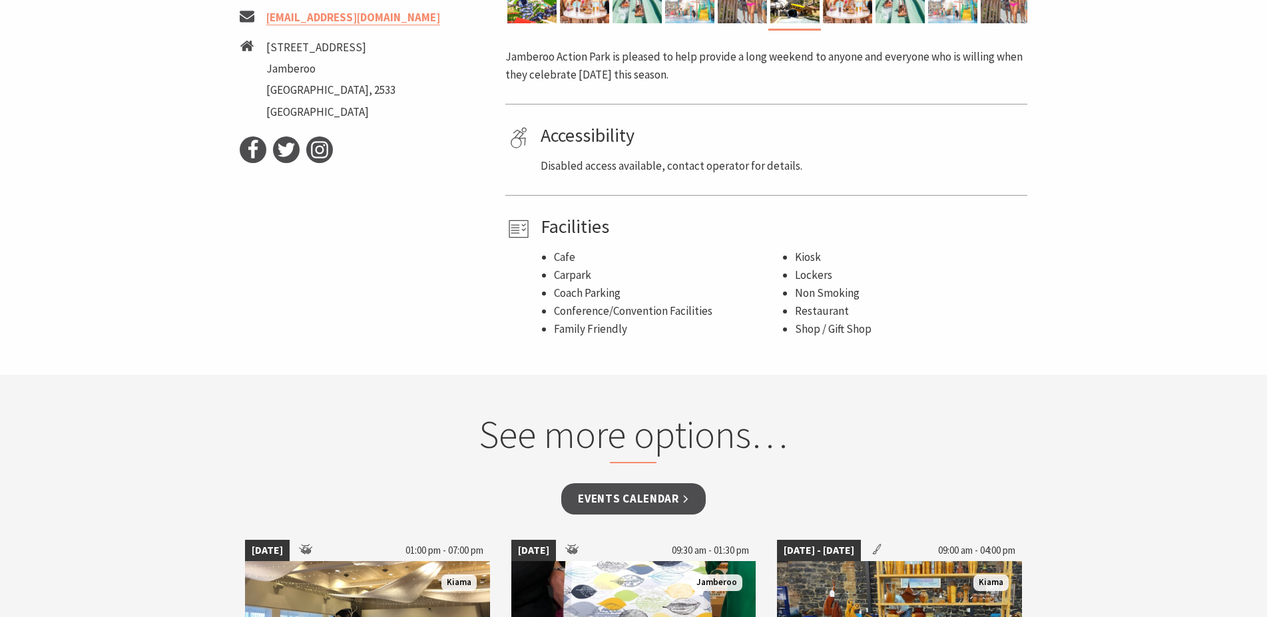
scroll to position [681, 0]
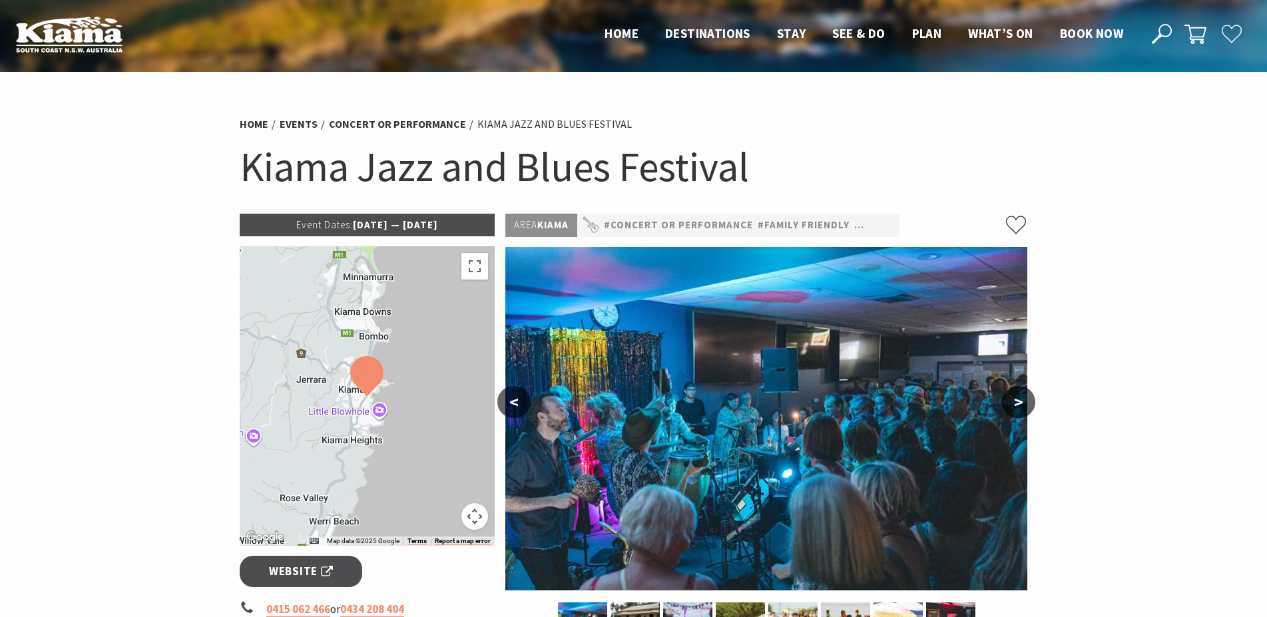
click at [1020, 416] on button ">" at bounding box center [1018, 402] width 33 height 32
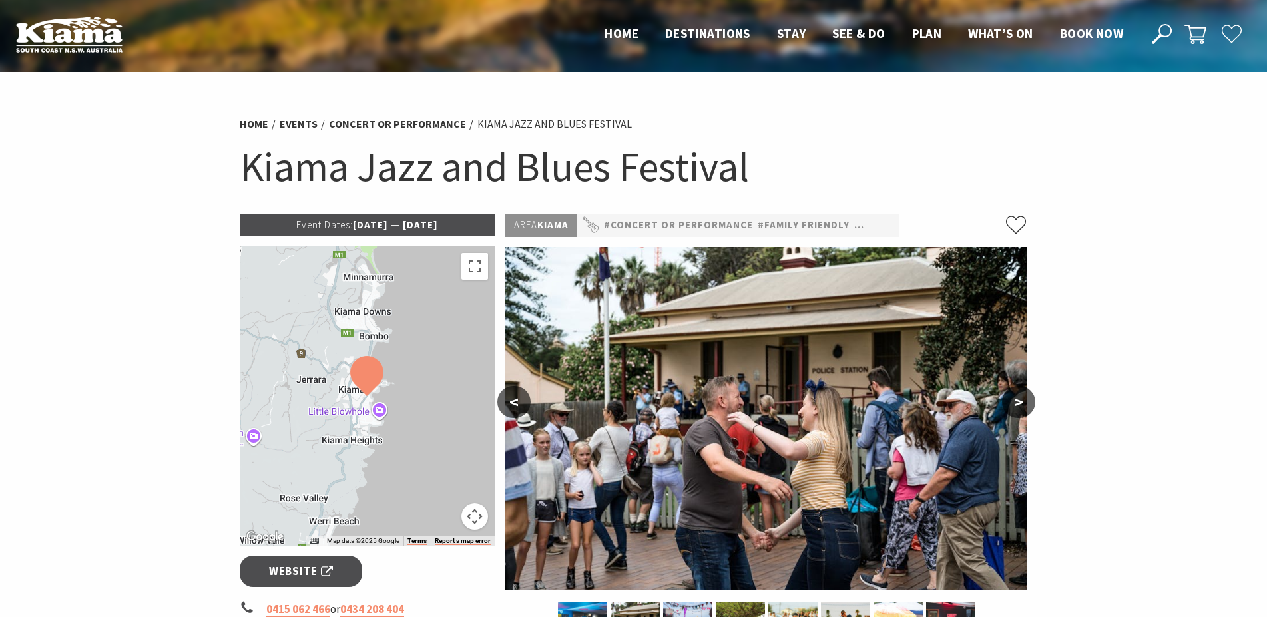
click at [1020, 416] on button ">" at bounding box center [1018, 402] width 33 height 32
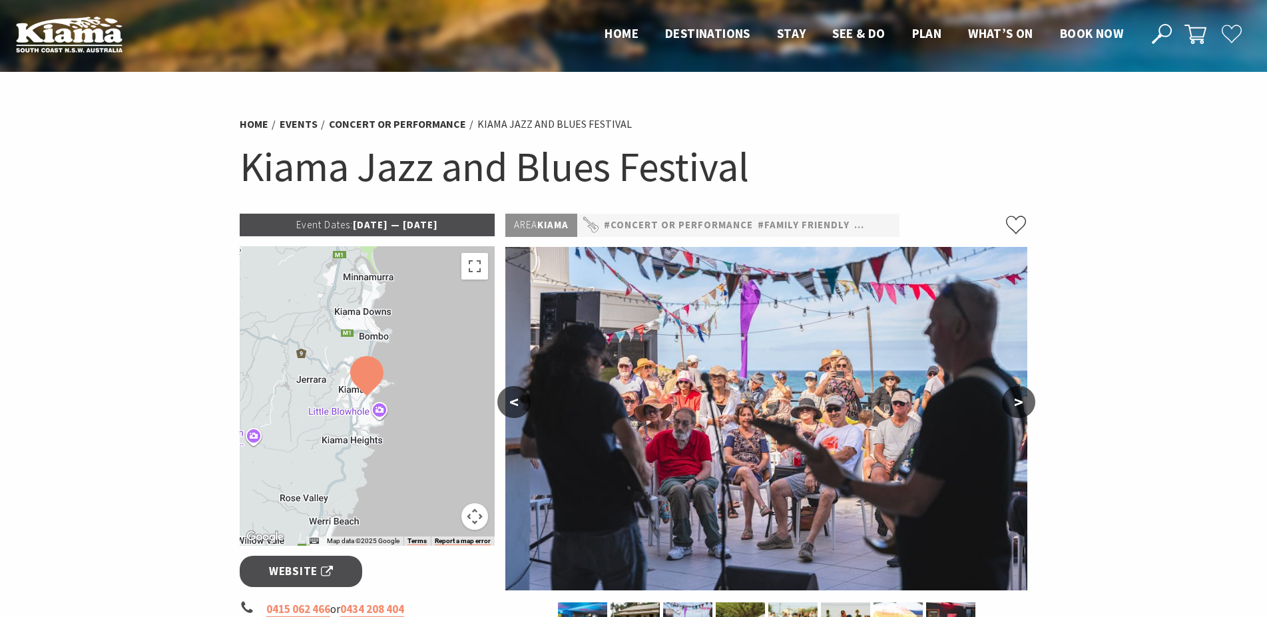
click at [1020, 416] on button ">" at bounding box center [1018, 402] width 33 height 32
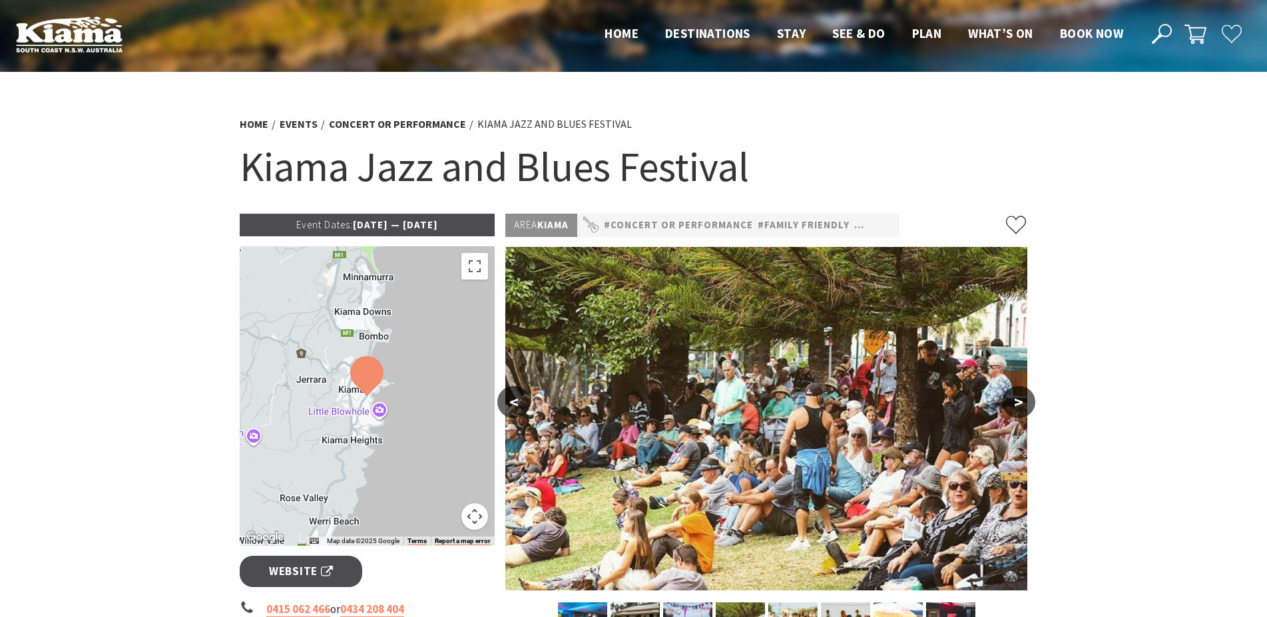
click at [1020, 416] on button ">" at bounding box center [1018, 402] width 33 height 32
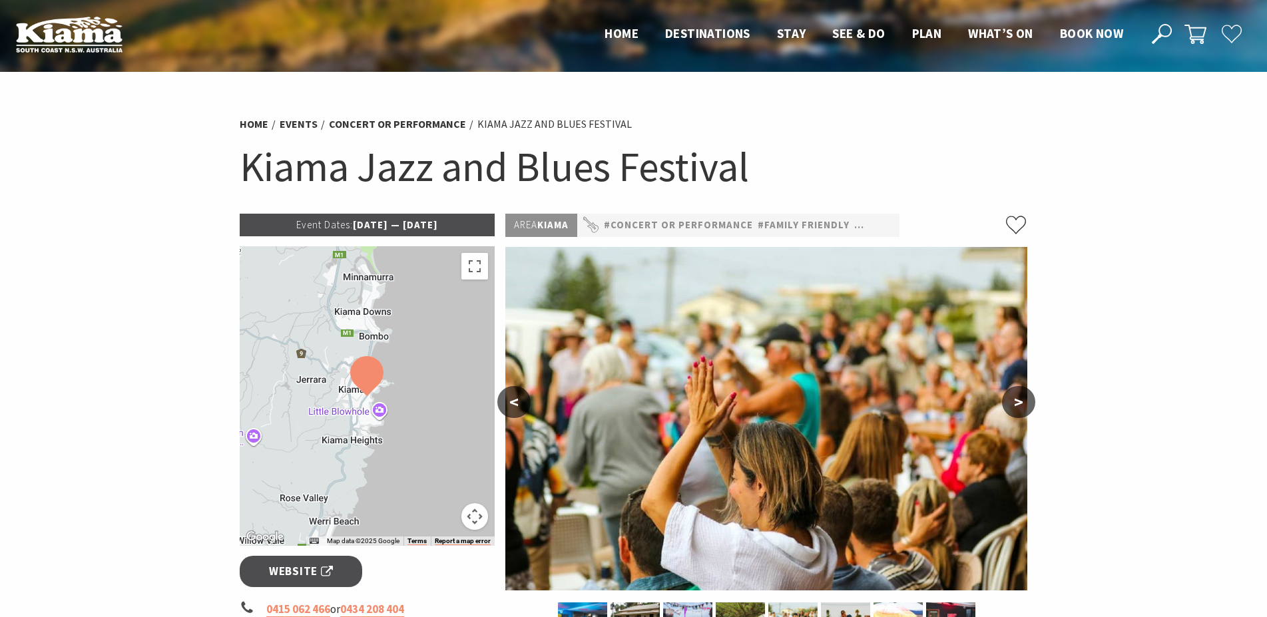
click at [1020, 416] on button ">" at bounding box center [1018, 402] width 33 height 32
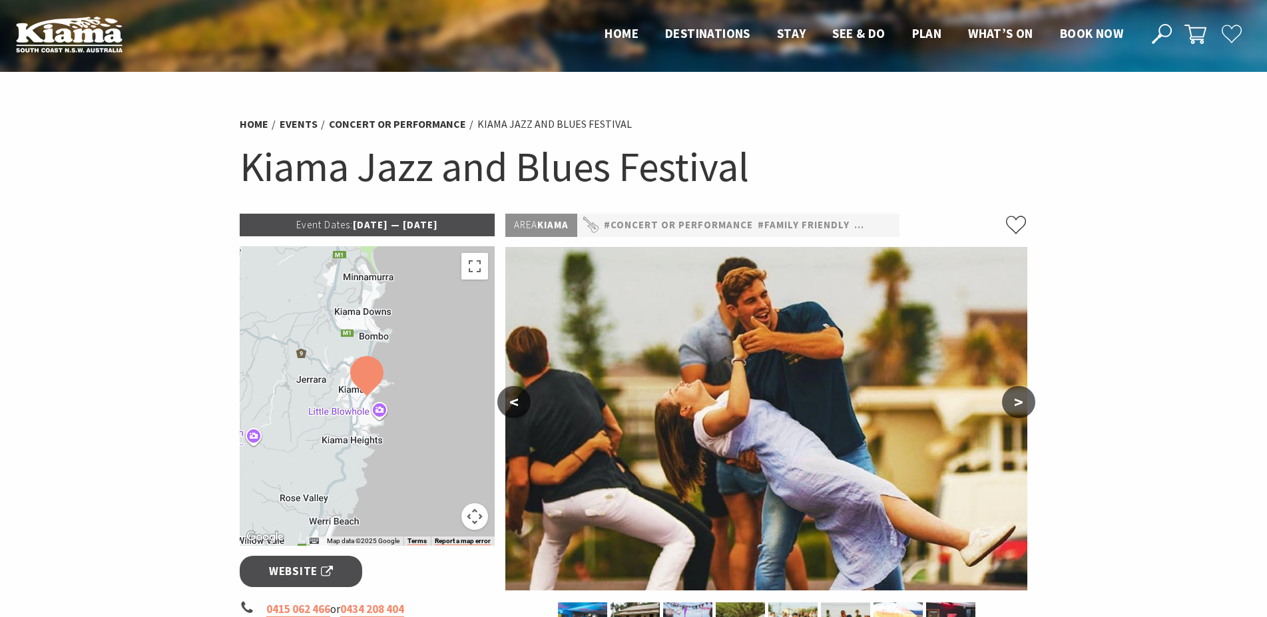
click at [1020, 416] on button ">" at bounding box center [1018, 402] width 33 height 32
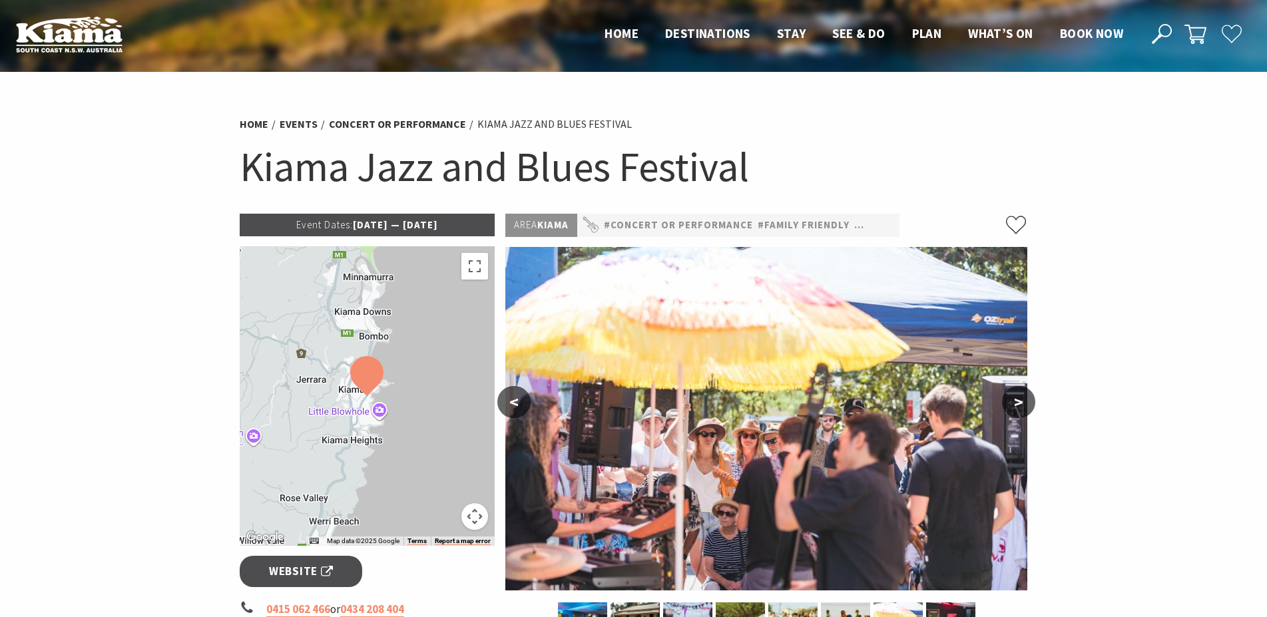
click at [1020, 416] on button ">" at bounding box center [1018, 402] width 33 height 32
